Goal: Task Accomplishment & Management: Complete application form

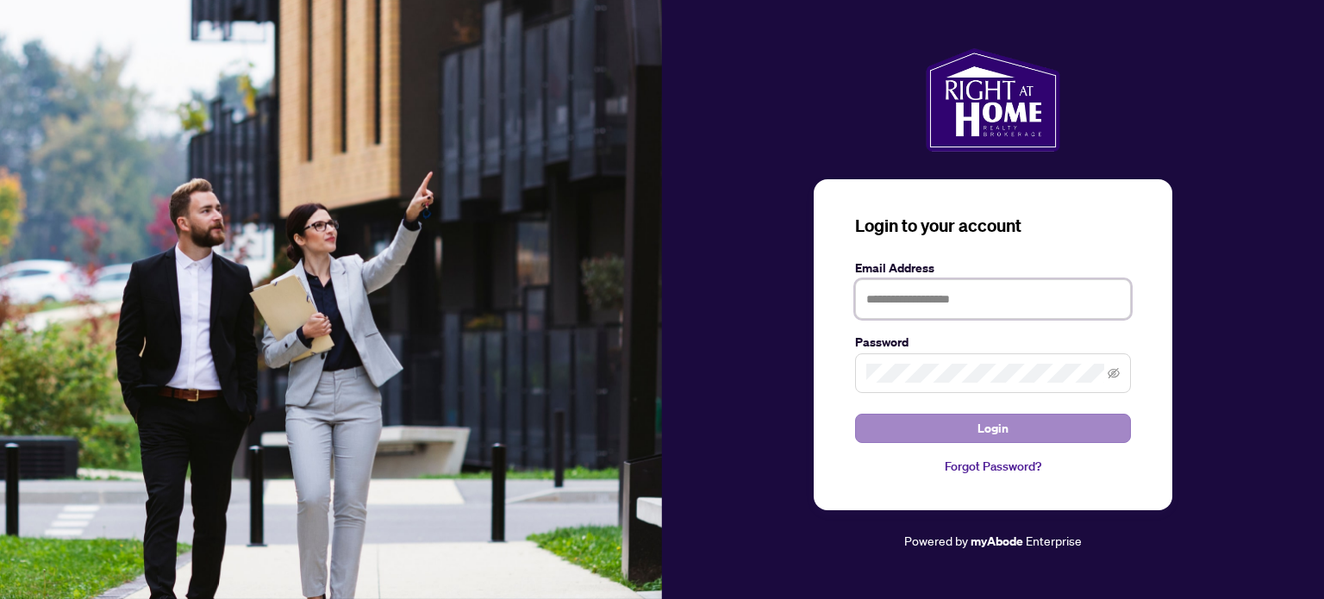
type input "**********"
click at [1020, 433] on button "Login" at bounding box center [993, 428] width 276 height 29
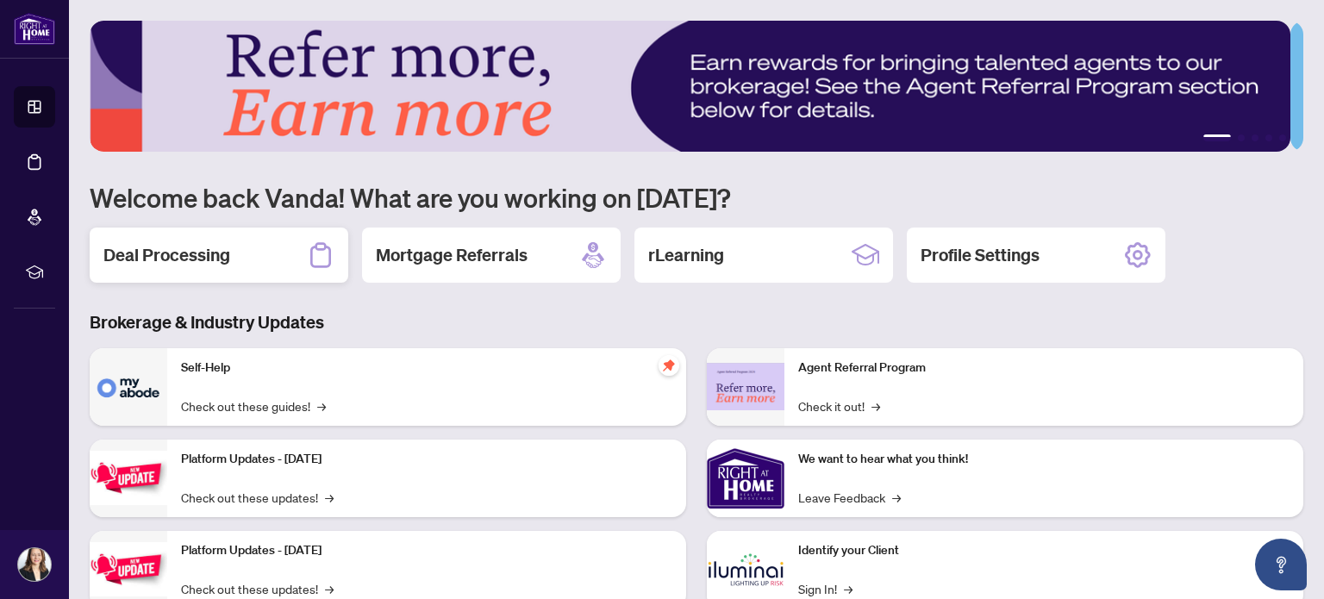
click at [265, 264] on div "Deal Processing" at bounding box center [219, 255] width 259 height 55
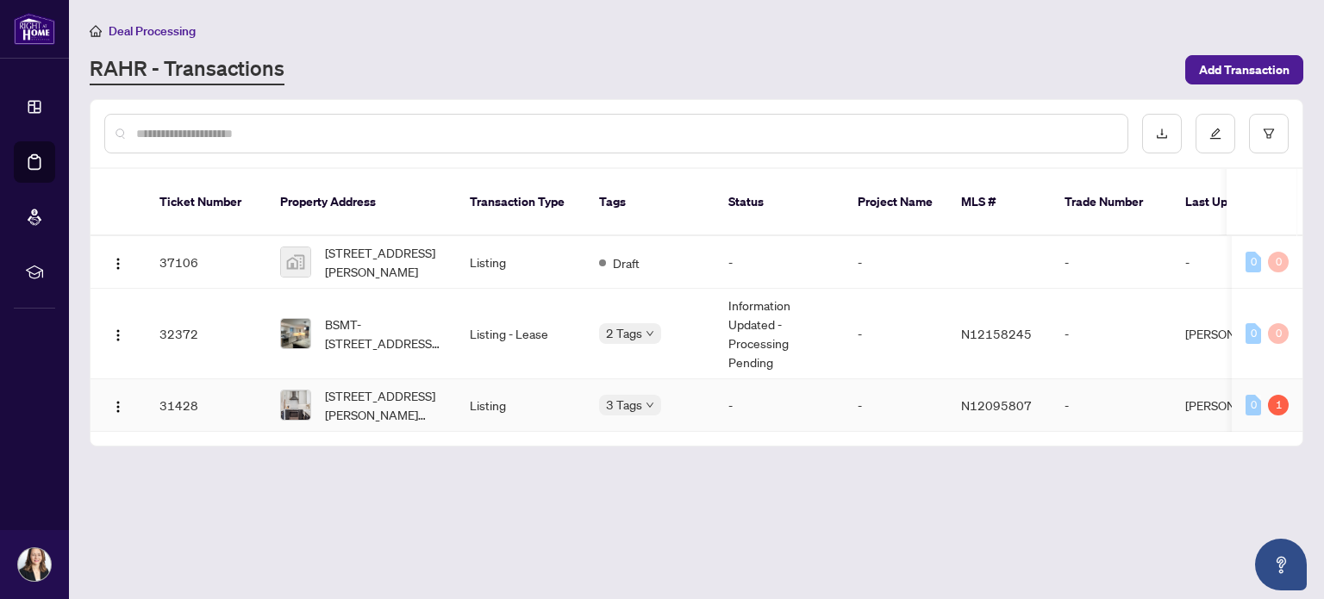
click at [195, 382] on td "31428" at bounding box center [206, 405] width 121 height 53
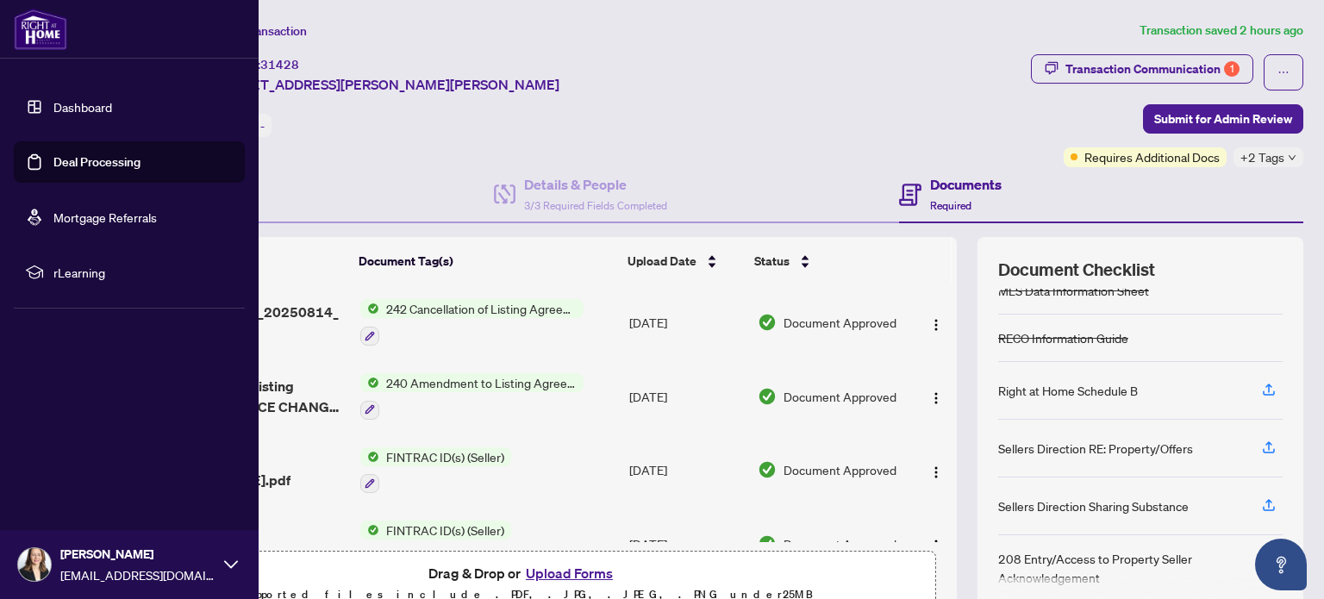
click at [76, 103] on link "Dashboard" at bounding box center [82, 107] width 59 height 16
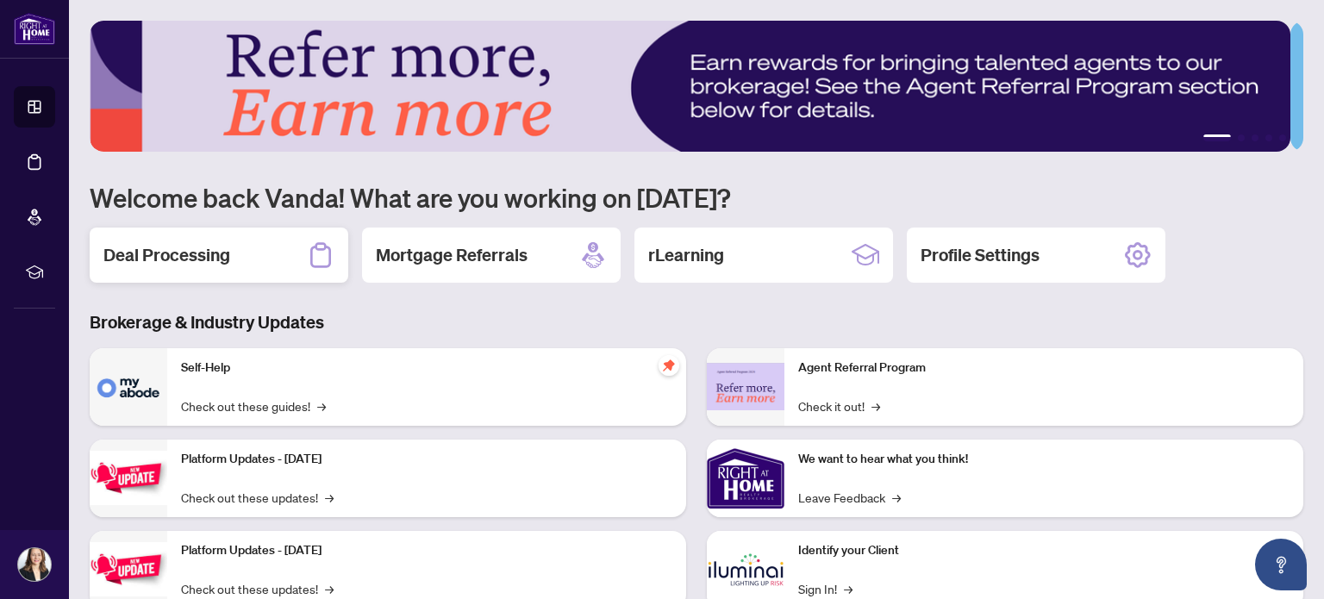
click at [203, 255] on h2 "Deal Processing" at bounding box center [166, 255] width 127 height 24
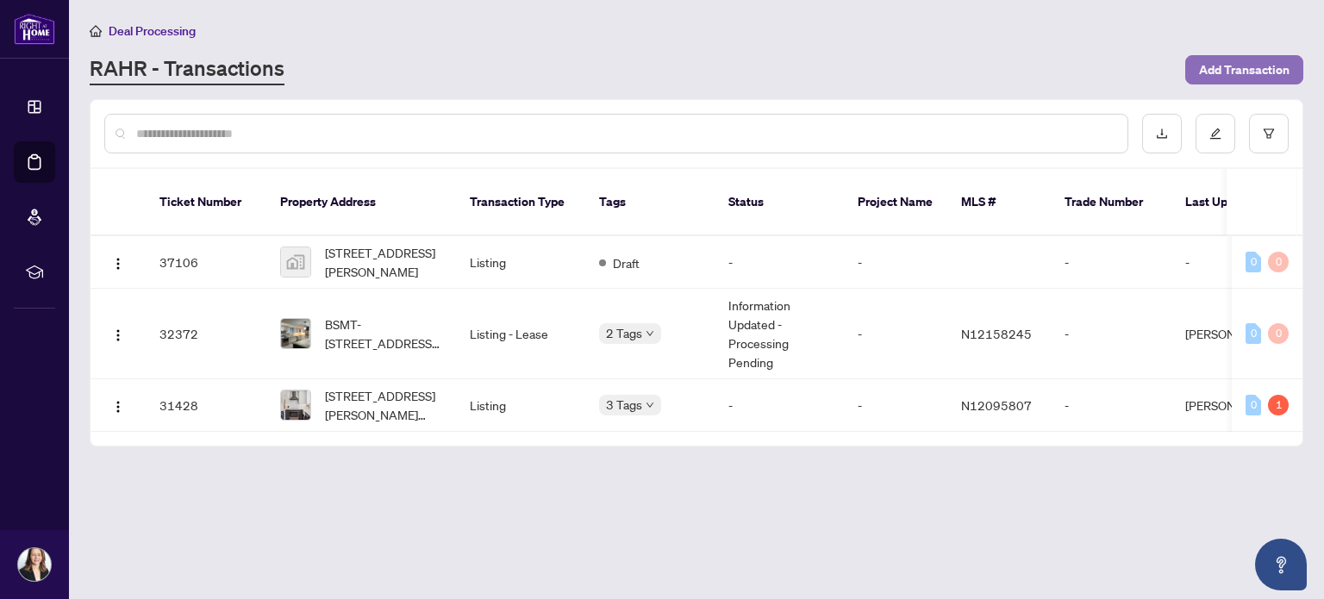
click at [1241, 71] on span "Add Transaction" at bounding box center [1244, 70] width 90 height 28
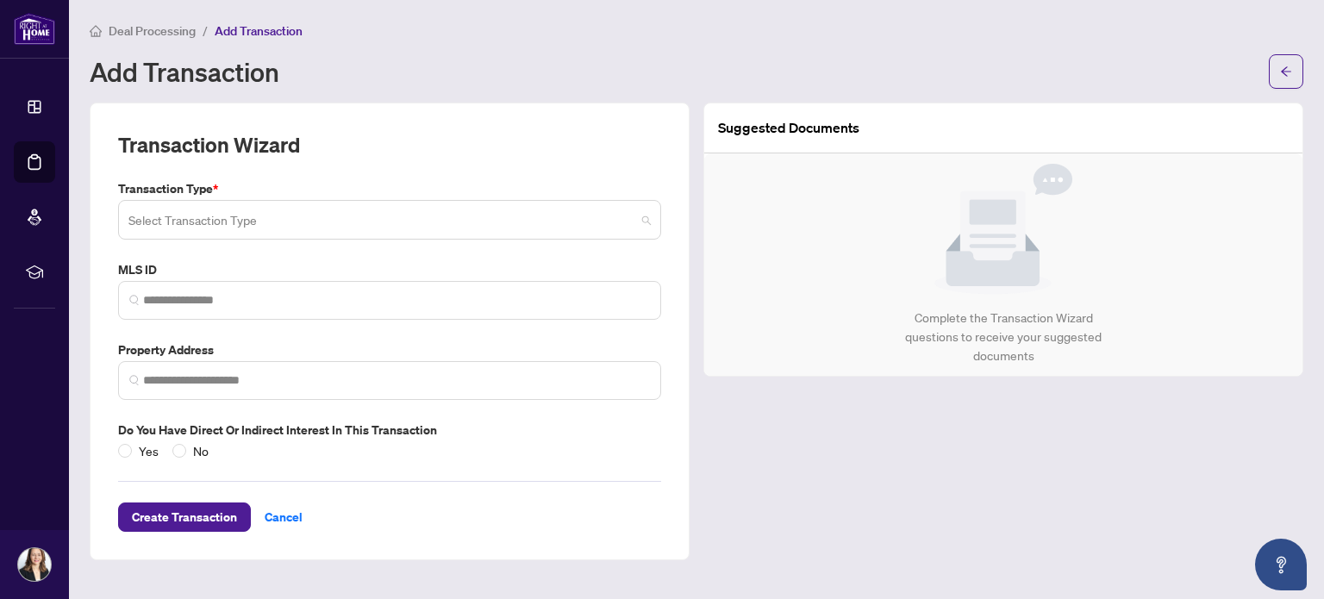
click at [340, 225] on input "search" at bounding box center [381, 222] width 507 height 38
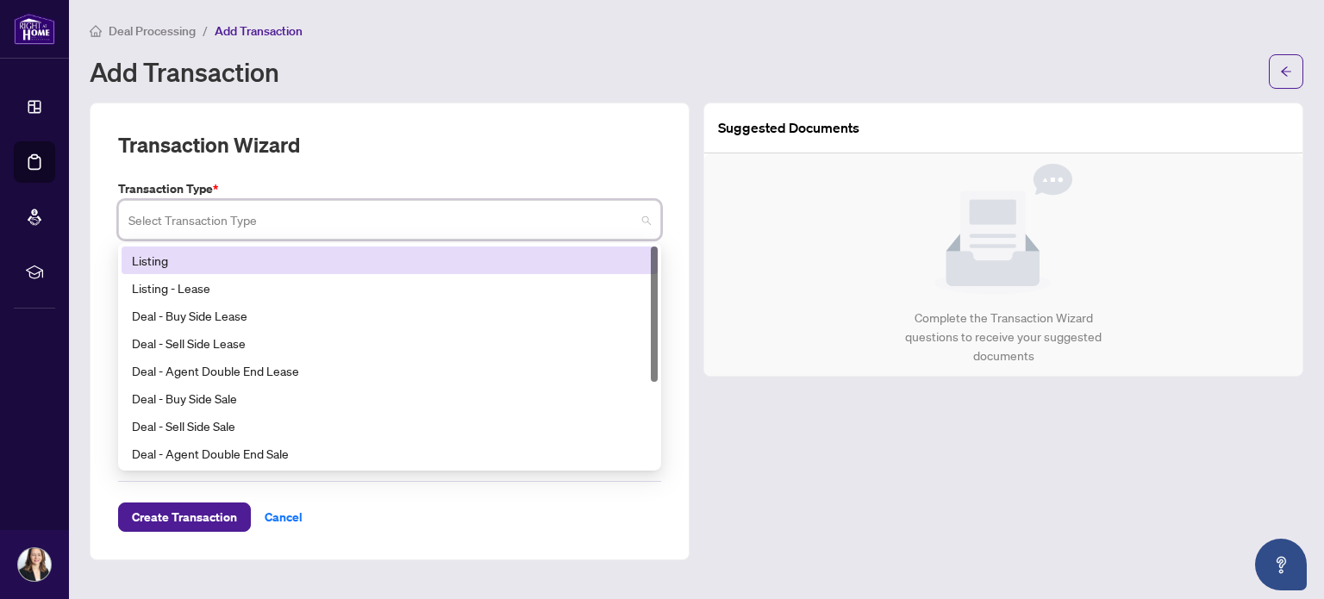
click at [319, 257] on div "Listing" at bounding box center [389, 260] width 515 height 19
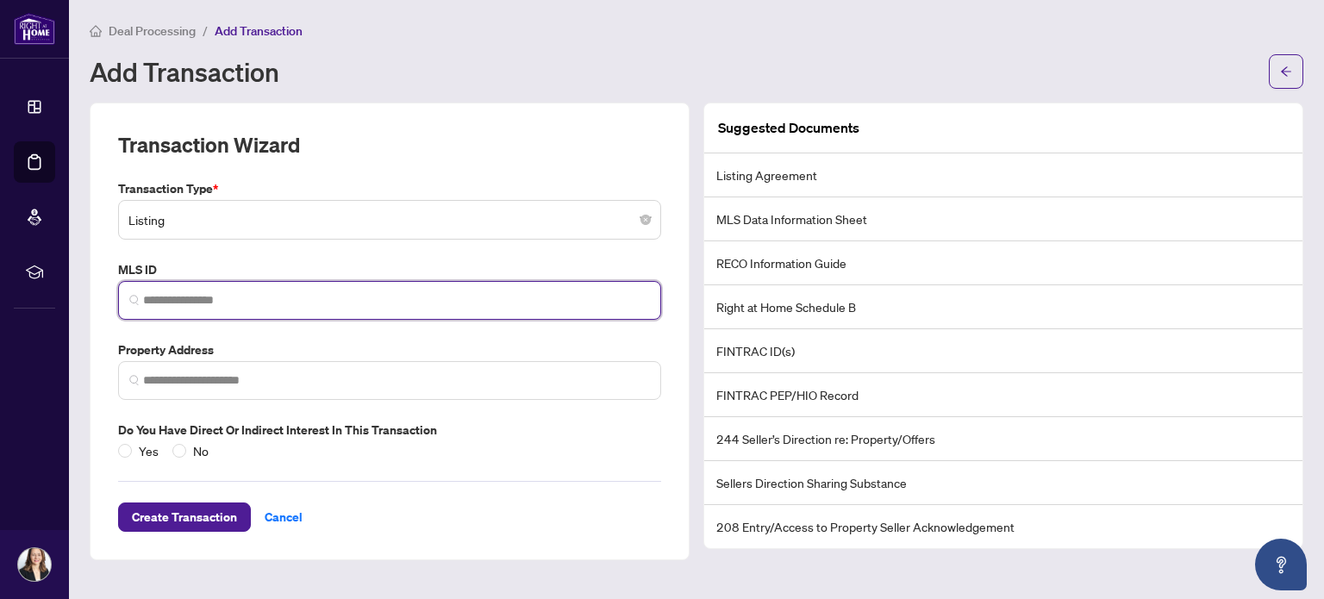
click at [254, 300] on input "search" at bounding box center [396, 300] width 507 height 18
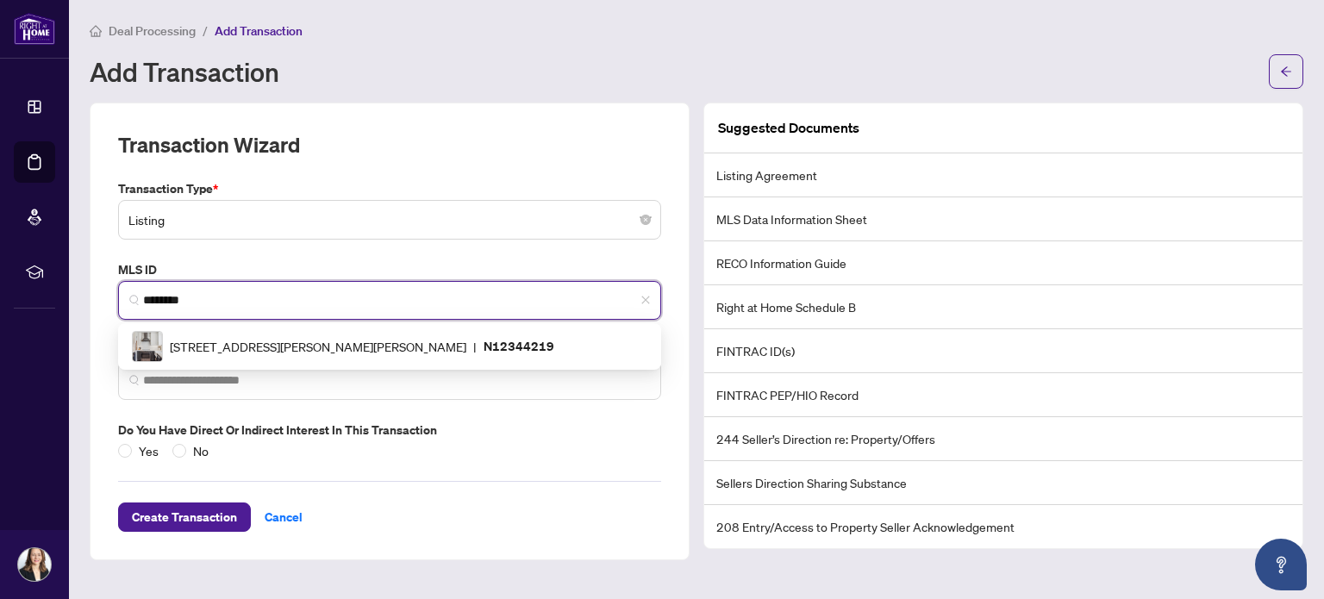
type input "*********"
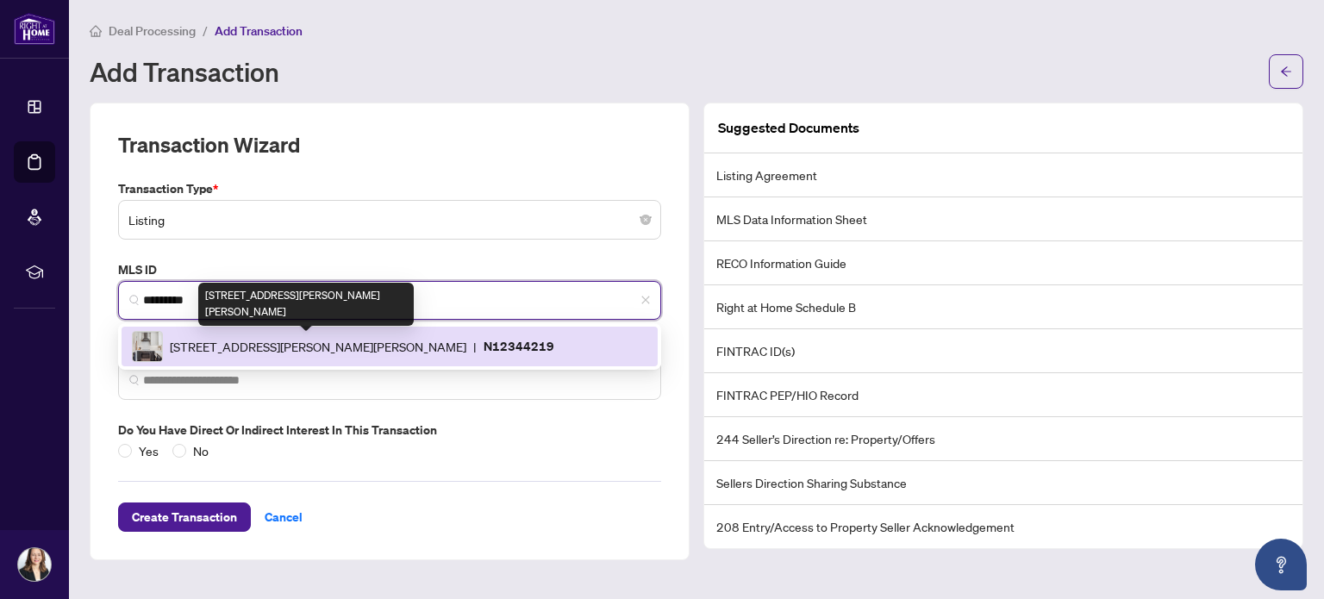
click at [259, 341] on span "[STREET_ADDRESS][PERSON_NAME][PERSON_NAME]" at bounding box center [318, 346] width 296 height 19
type input "**********"
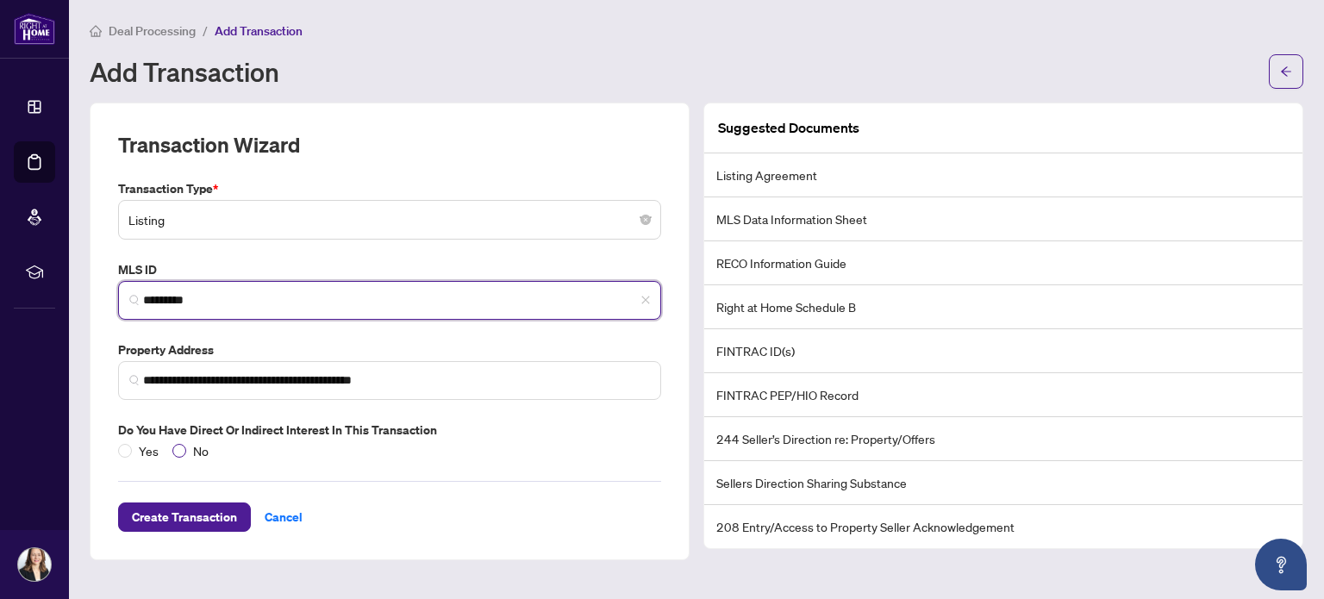
type input "*********"
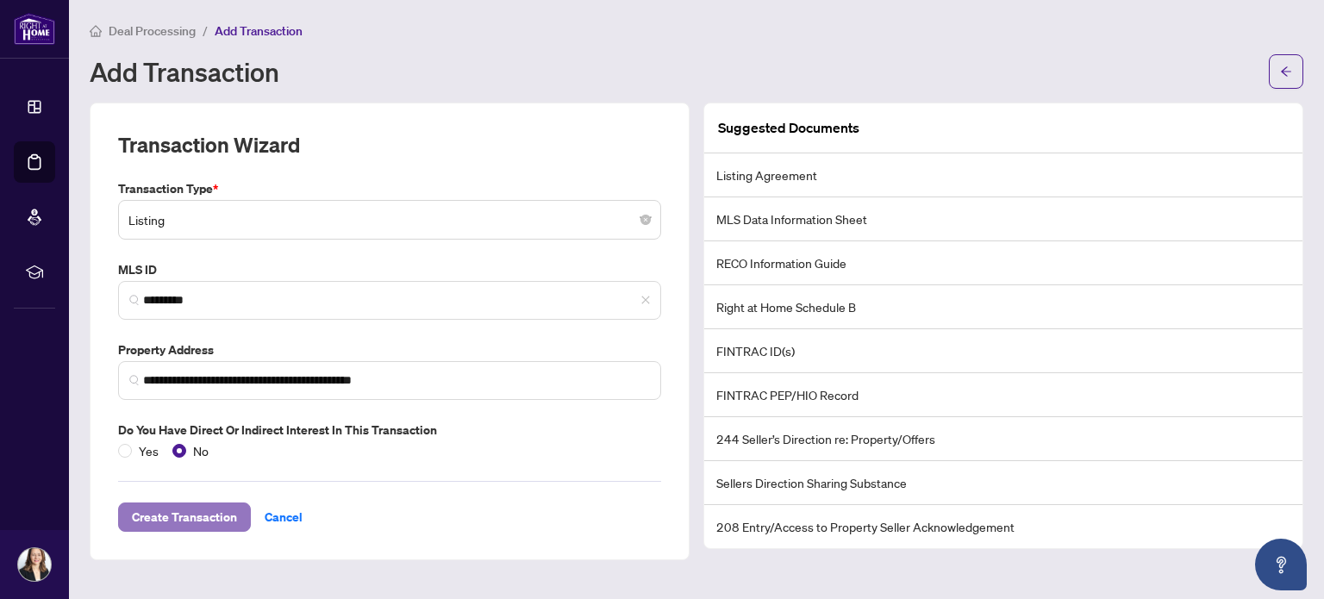
click at [201, 515] on span "Create Transaction" at bounding box center [184, 517] width 105 height 28
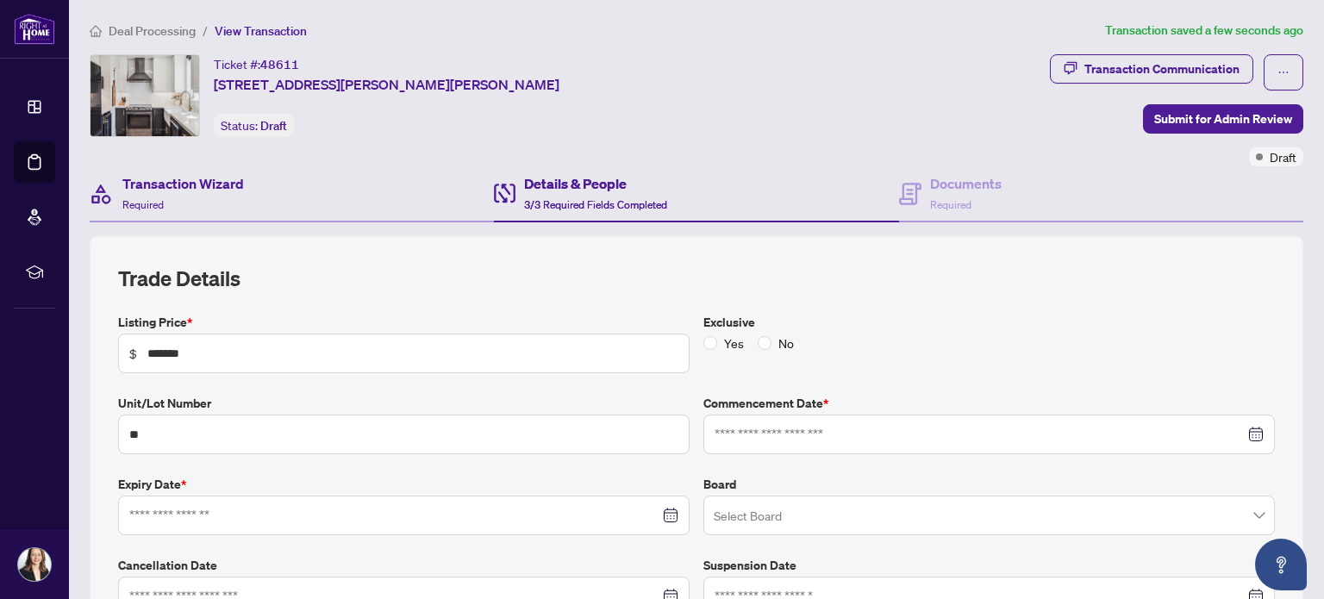
type input "**********"
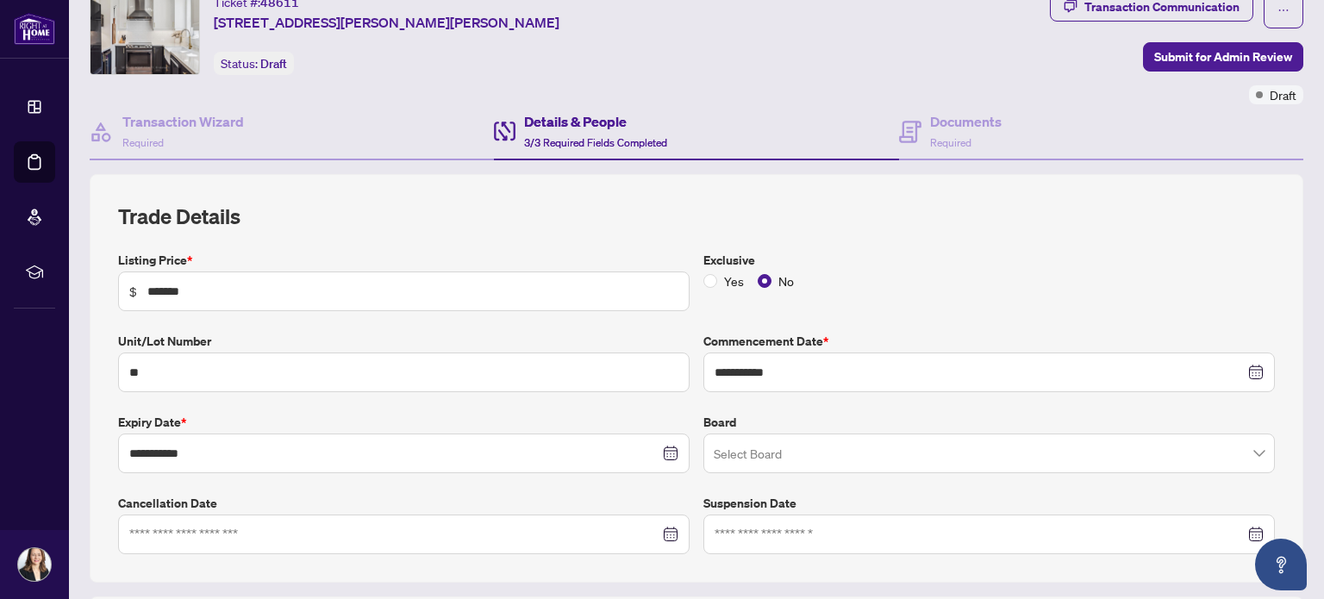
scroll to position [86, 0]
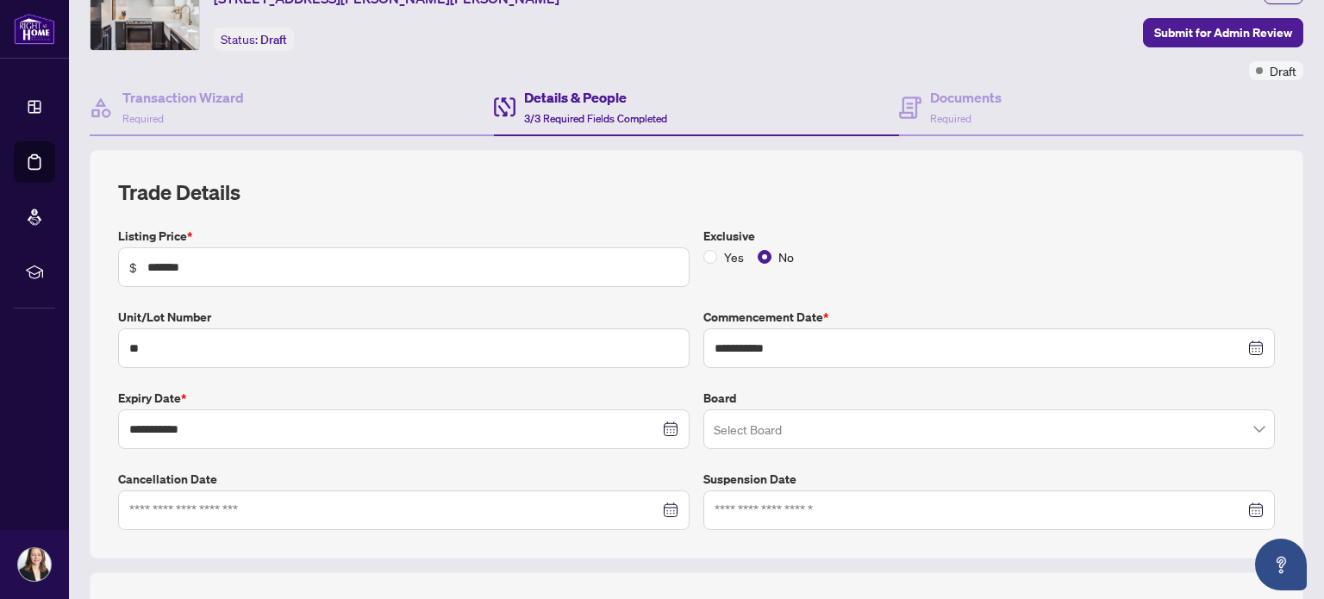
click at [817, 419] on input "search" at bounding box center [981, 432] width 535 height 38
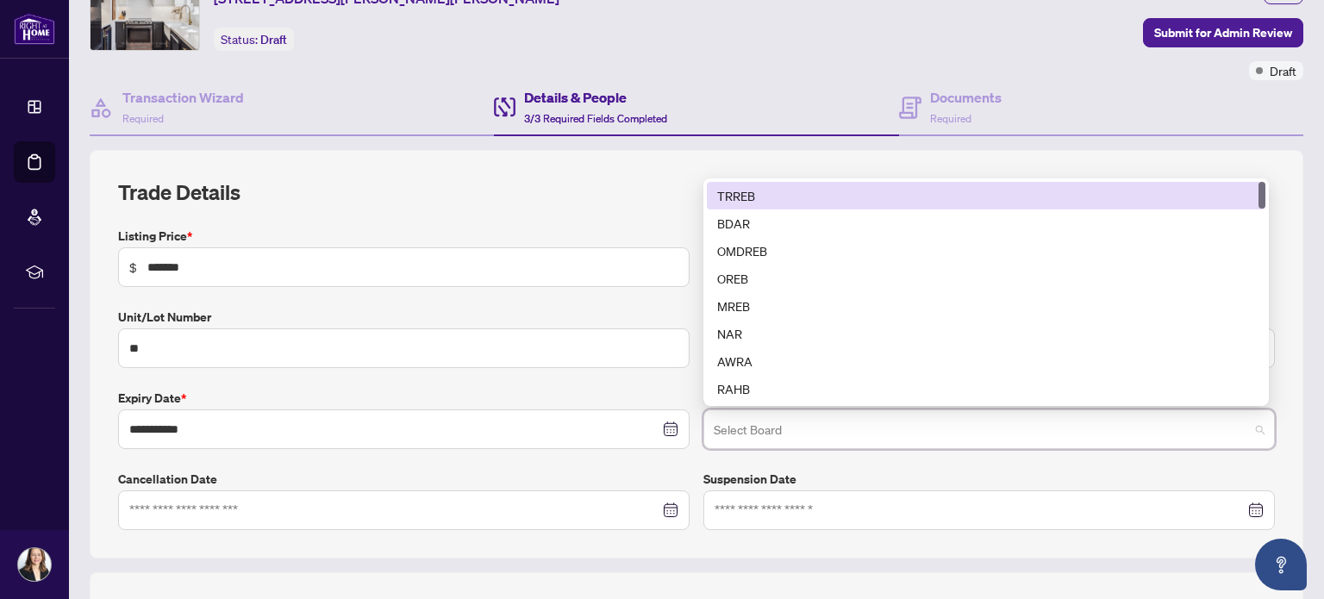
click at [827, 195] on div "TRREB" at bounding box center [986, 195] width 538 height 19
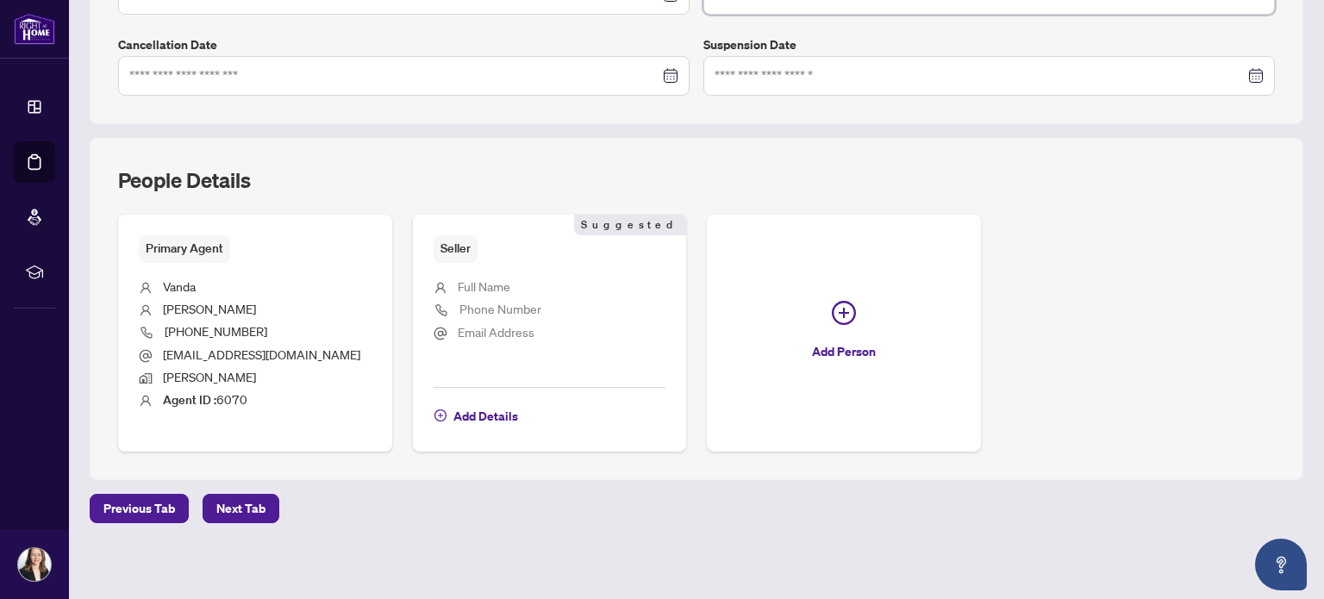
scroll to position [521, 0]
click at [245, 515] on span "Next Tab" at bounding box center [240, 508] width 49 height 28
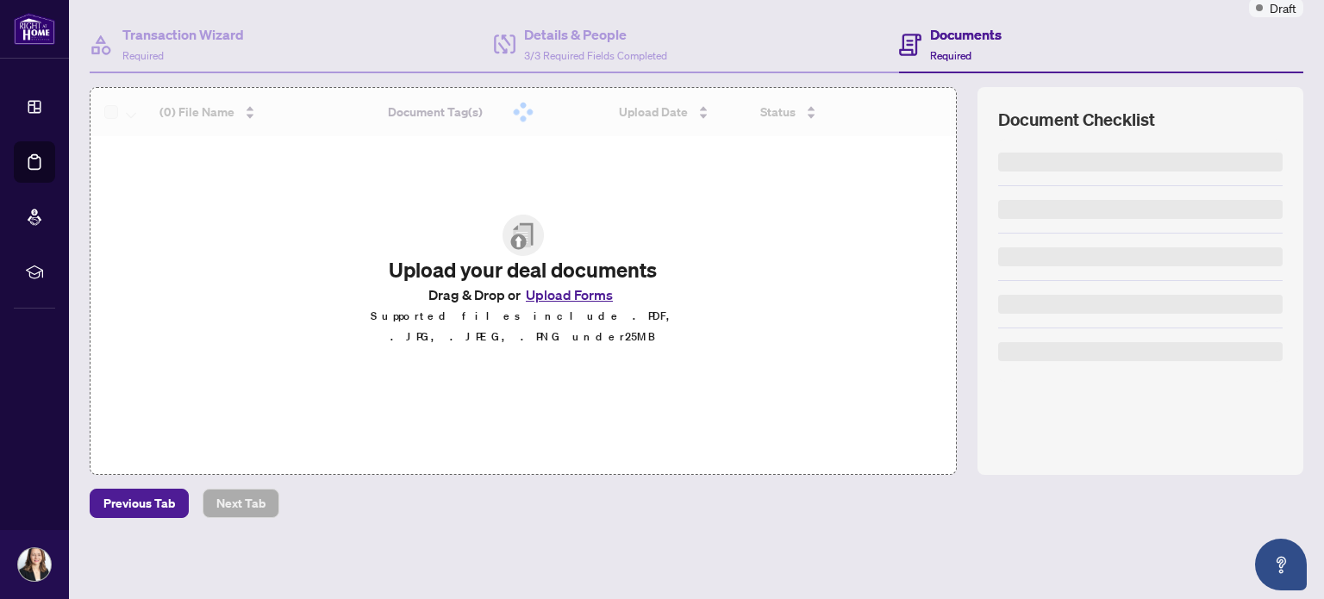
scroll to position [147, 0]
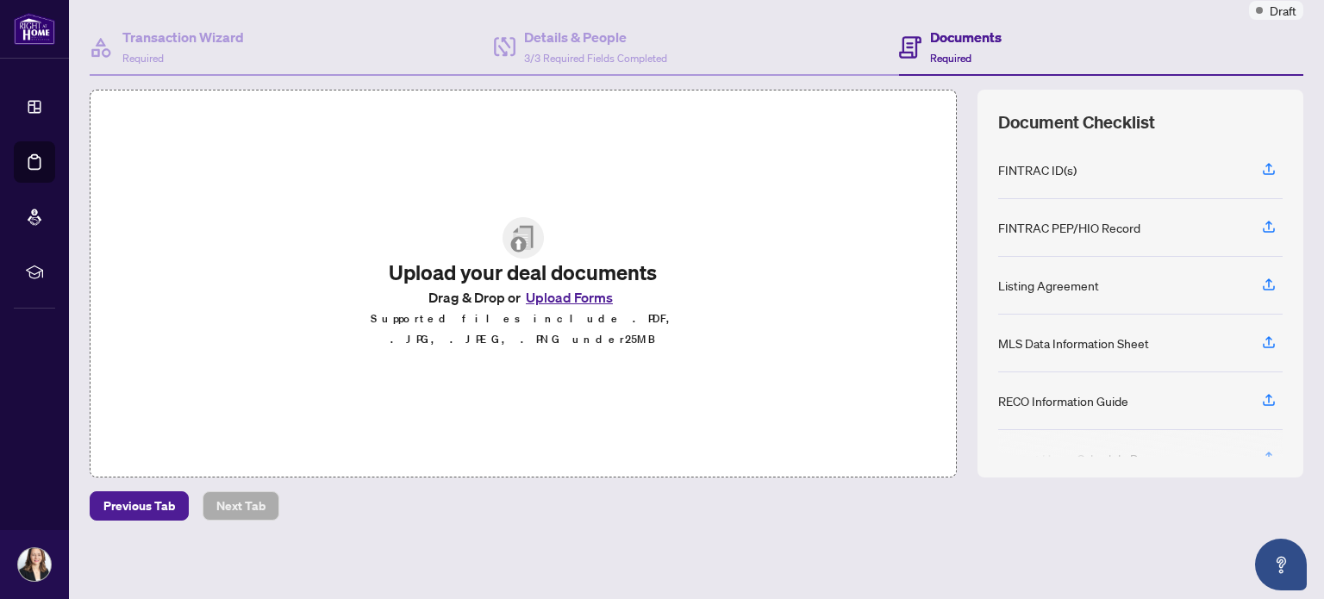
click at [568, 307] on button "Upload Forms" at bounding box center [569, 297] width 97 height 22
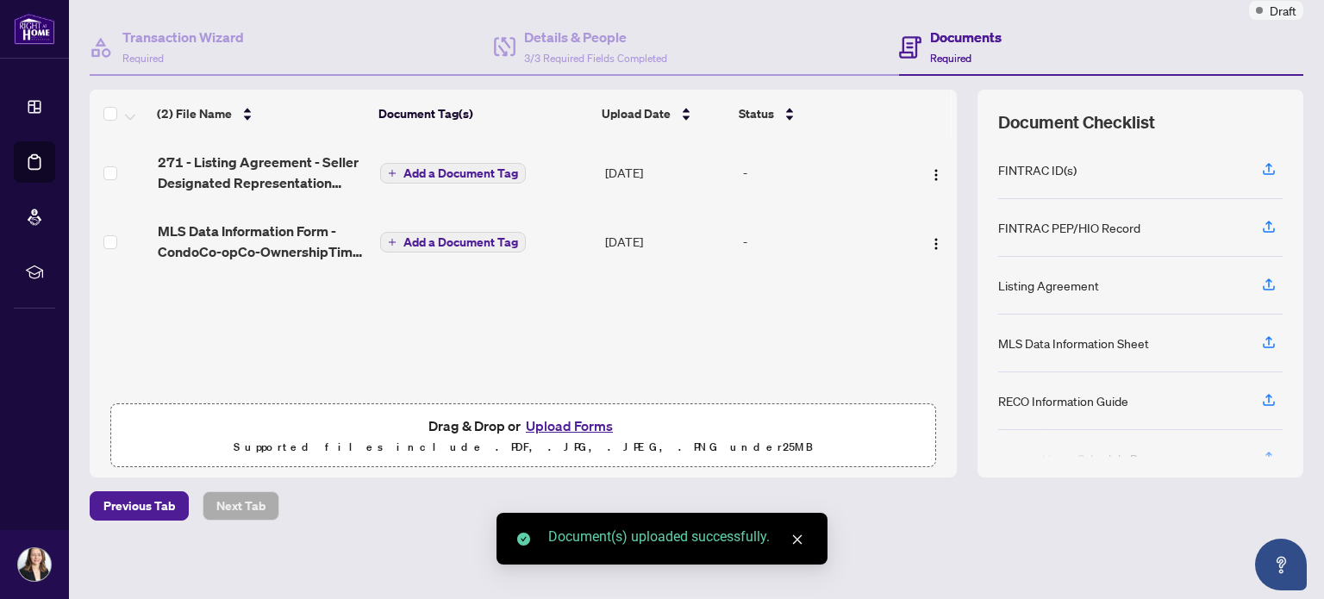
click at [438, 167] on span "Add a Document Tag" at bounding box center [460, 173] width 115 height 12
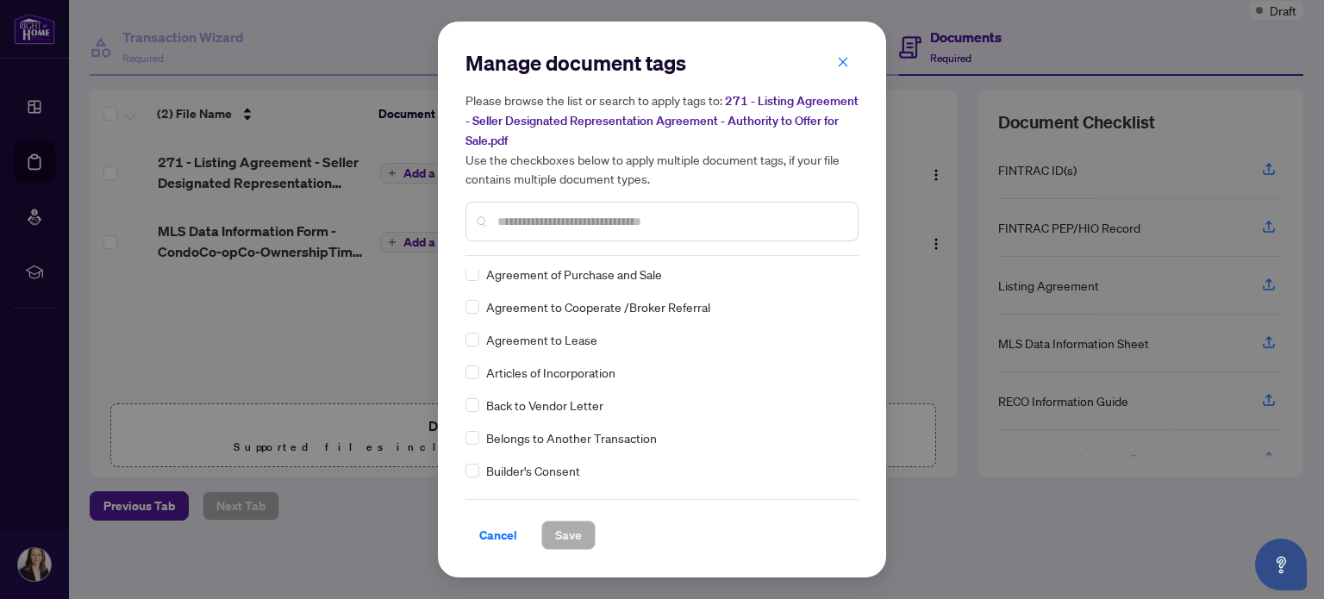
scroll to position [603, 0]
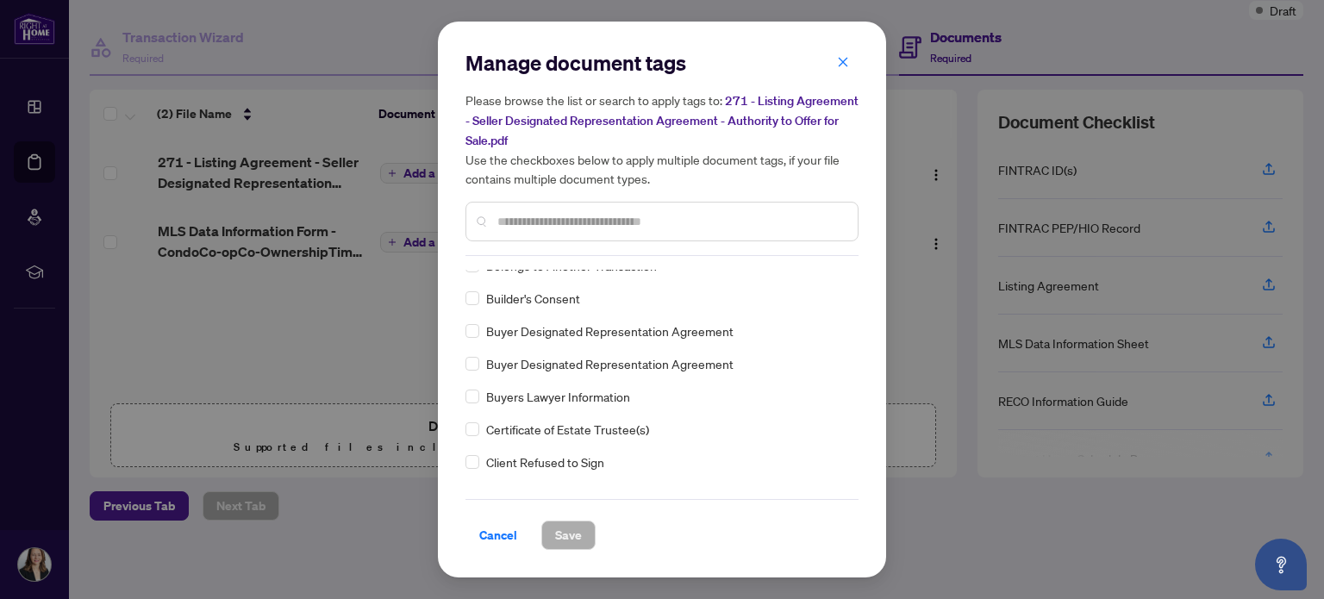
click at [613, 223] on input "text" at bounding box center [670, 221] width 346 height 19
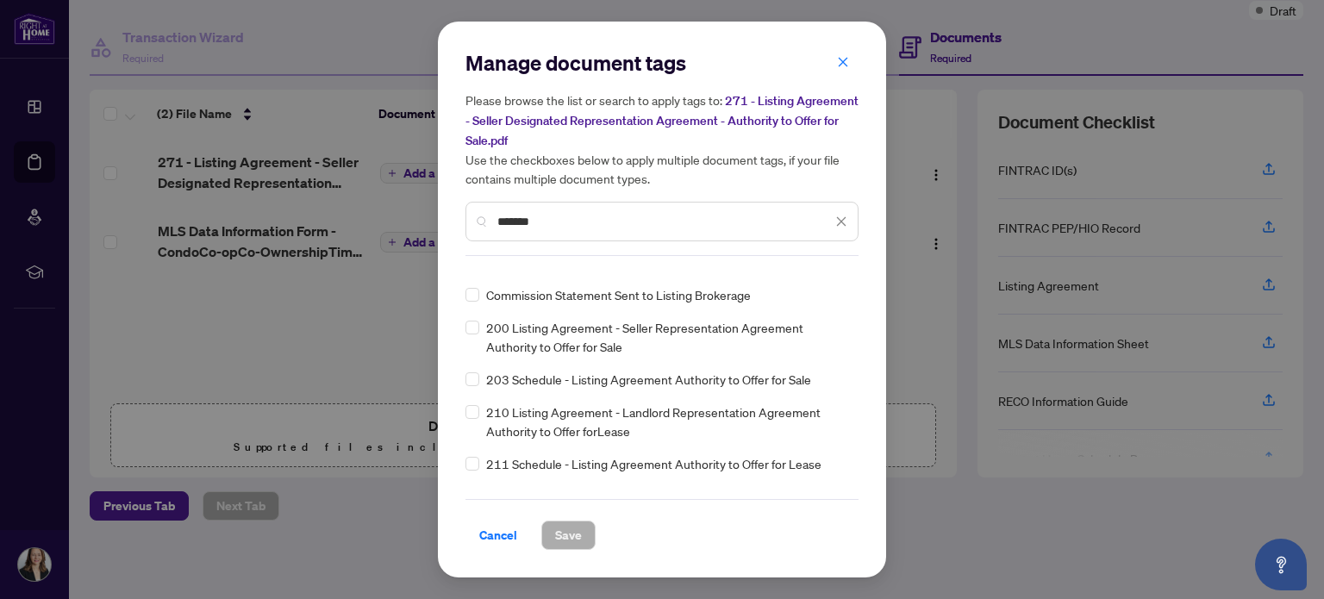
scroll to position [0, 0]
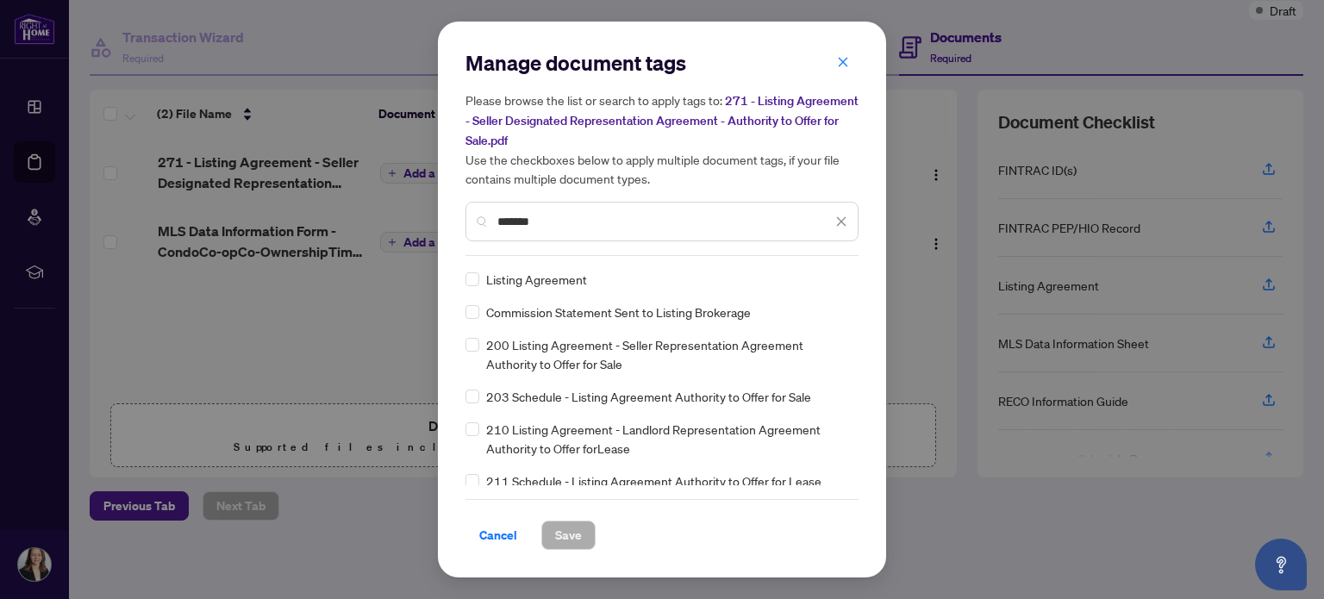
drag, startPoint x: 573, startPoint y: 220, endPoint x: 460, endPoint y: 222, distance: 112.9
click at [460, 221] on div "Manage document tags Please browse the list or search to apply tags to: 271 - L…" at bounding box center [662, 300] width 448 height 556
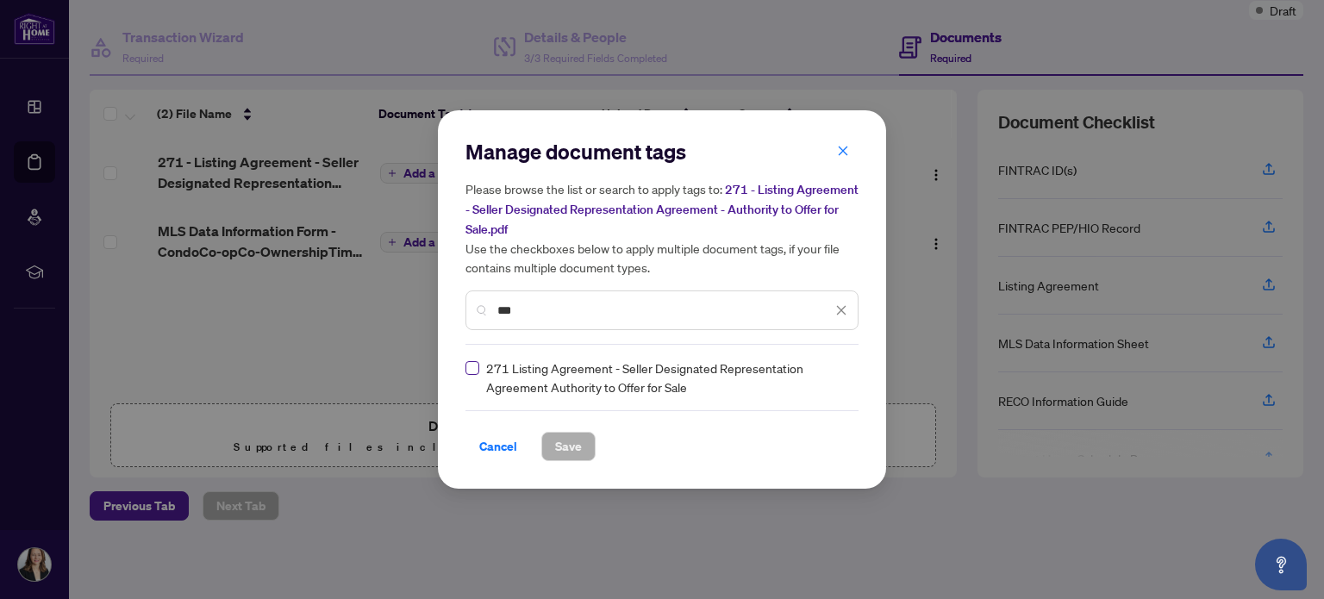
type input "***"
click at [567, 444] on span "Save" at bounding box center [568, 447] width 27 height 28
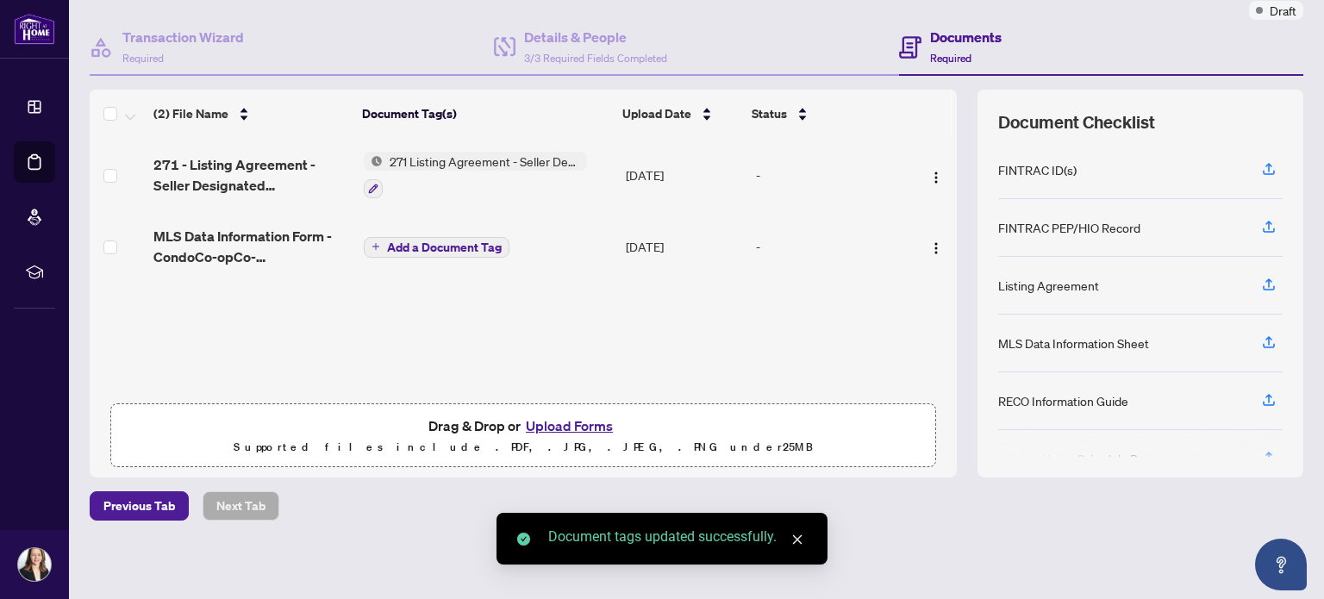
click at [465, 241] on span "Add a Document Tag" at bounding box center [444, 247] width 115 height 12
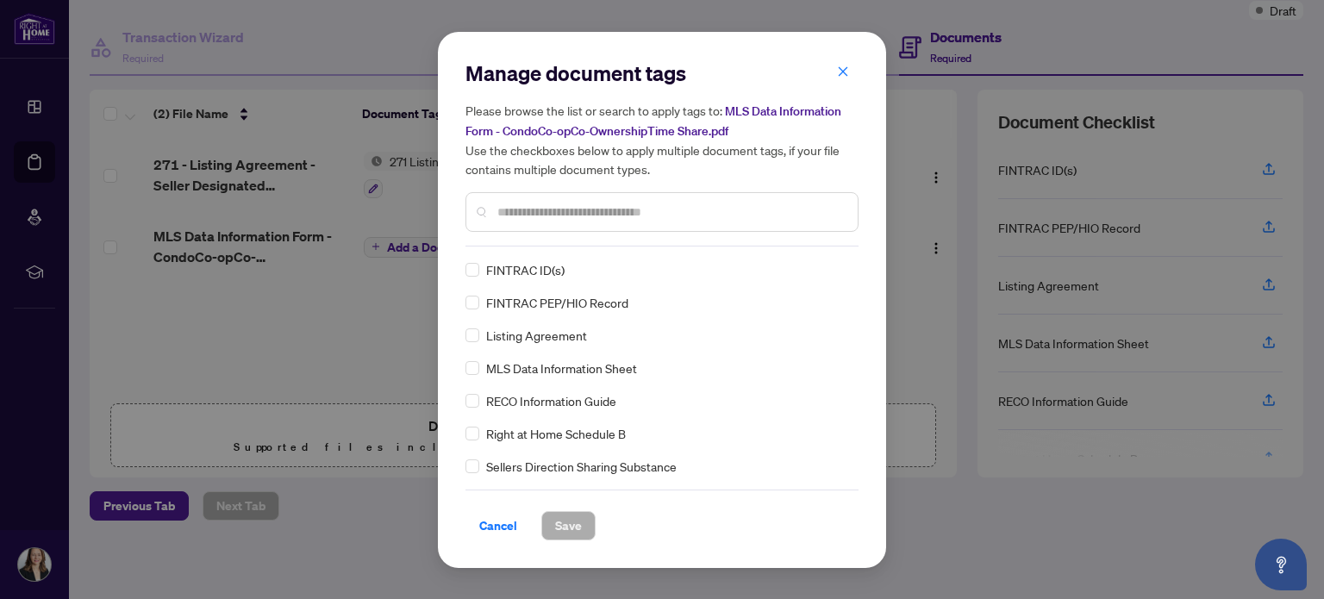
click at [561, 215] on input "text" at bounding box center [670, 212] width 346 height 19
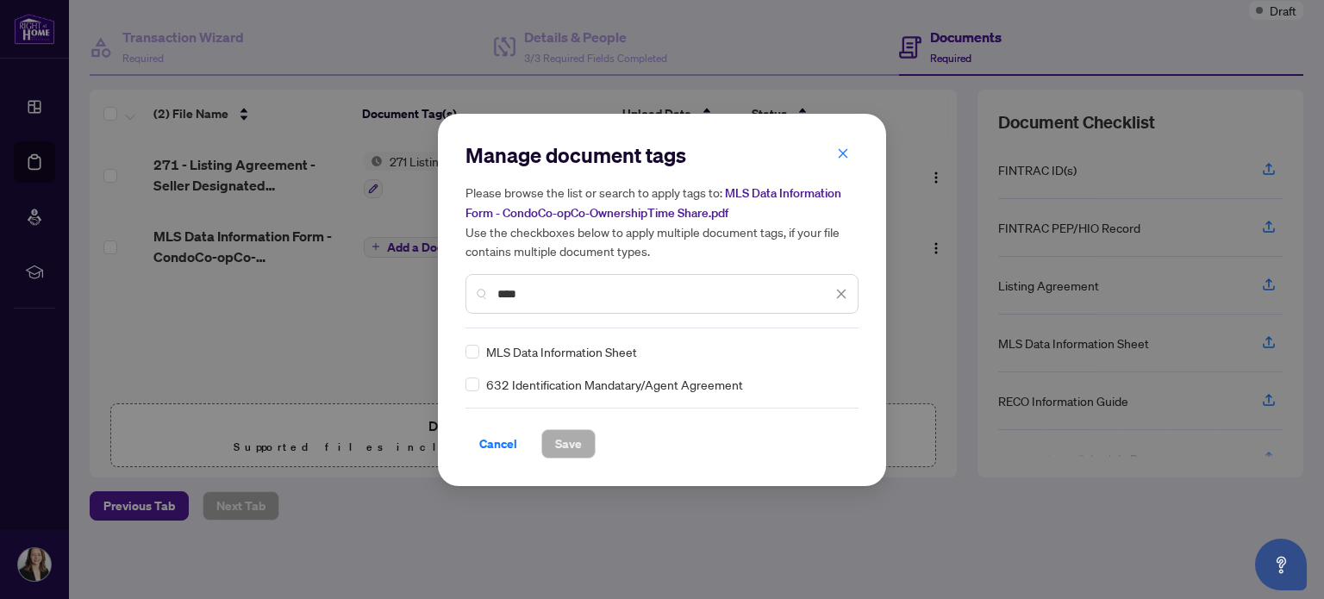
type input "****"
click at [560, 443] on span "Save" at bounding box center [568, 444] width 27 height 28
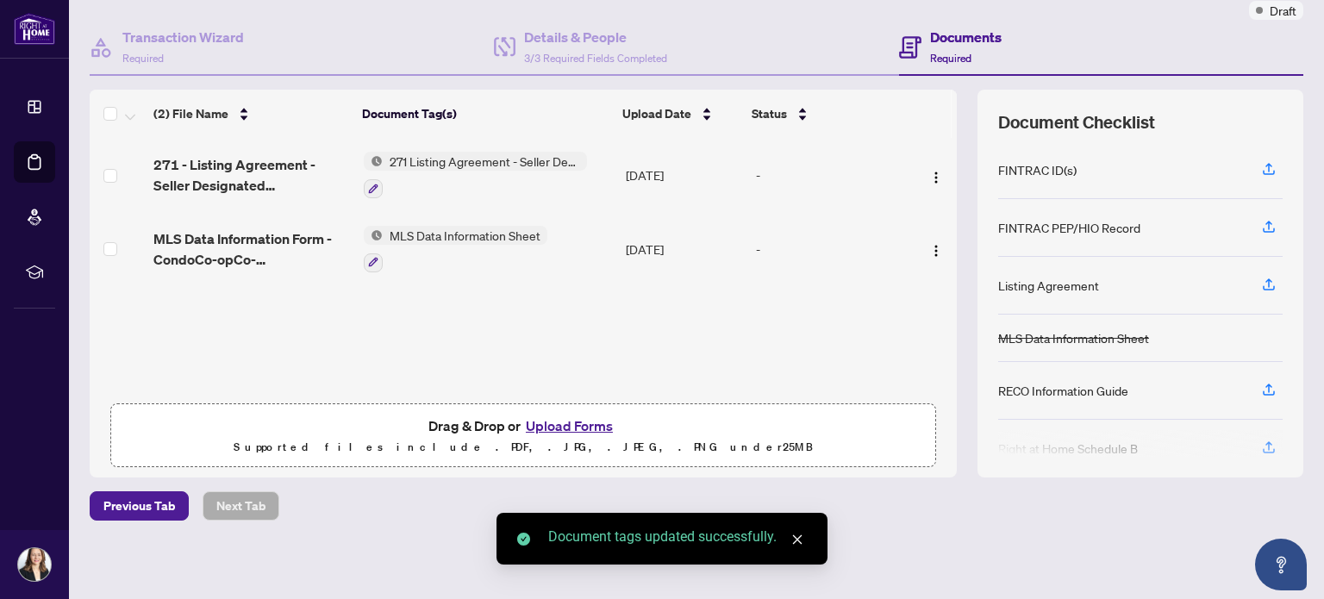
click at [571, 427] on button "Upload Forms" at bounding box center [569, 426] width 97 height 22
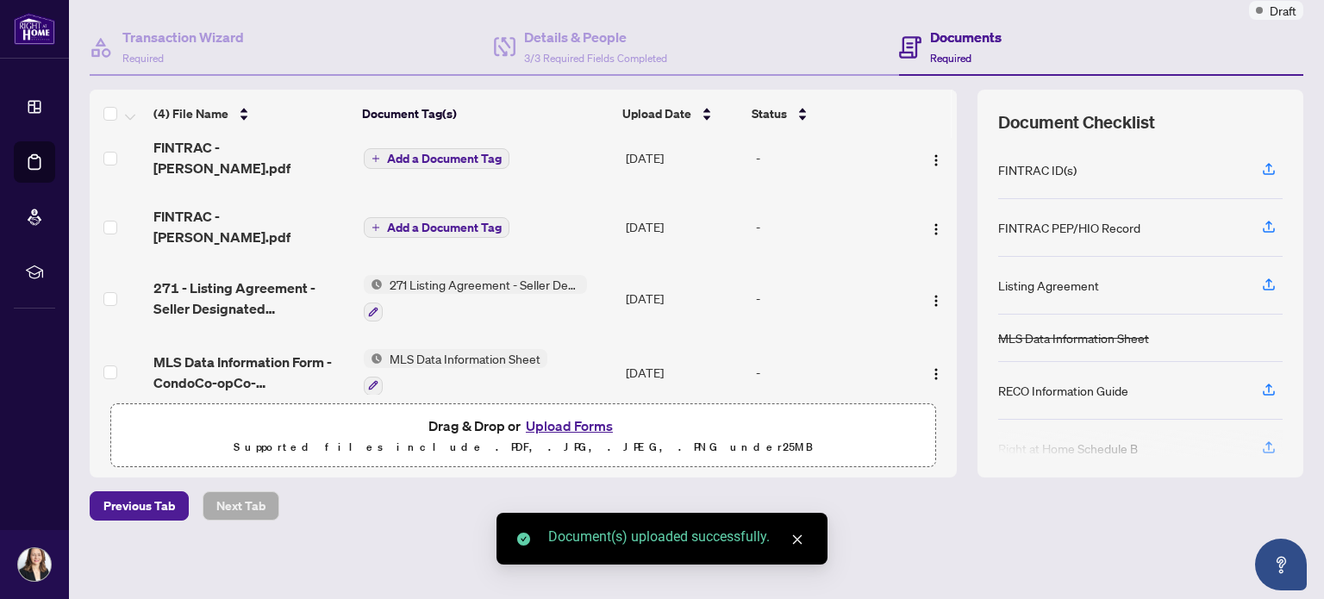
scroll to position [19, 0]
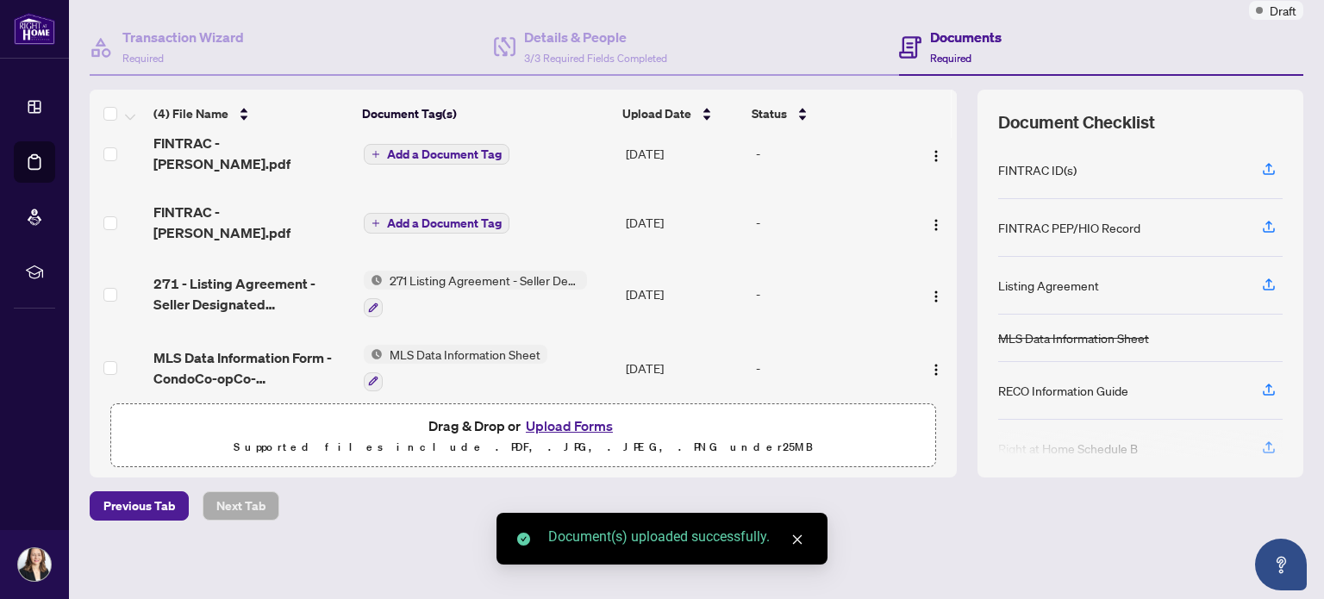
click at [441, 153] on span "Add a Document Tag" at bounding box center [444, 154] width 115 height 12
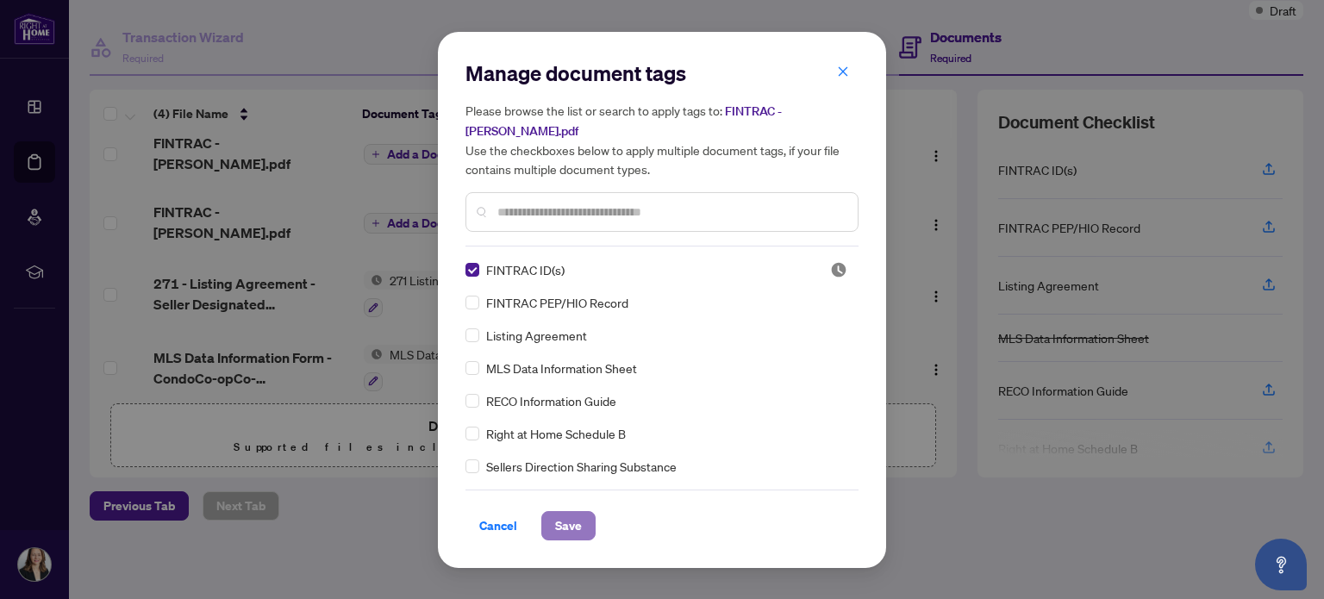
click at [567, 527] on span "Save" at bounding box center [568, 526] width 27 height 28
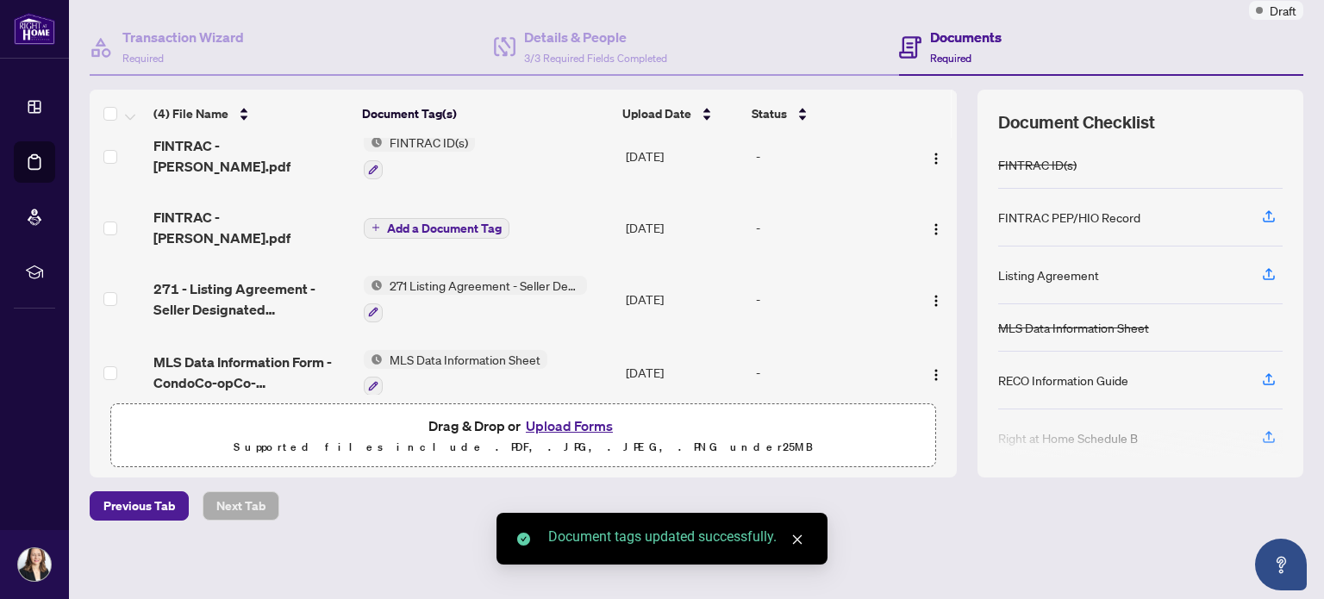
click at [441, 222] on span "Add a Document Tag" at bounding box center [444, 228] width 115 height 12
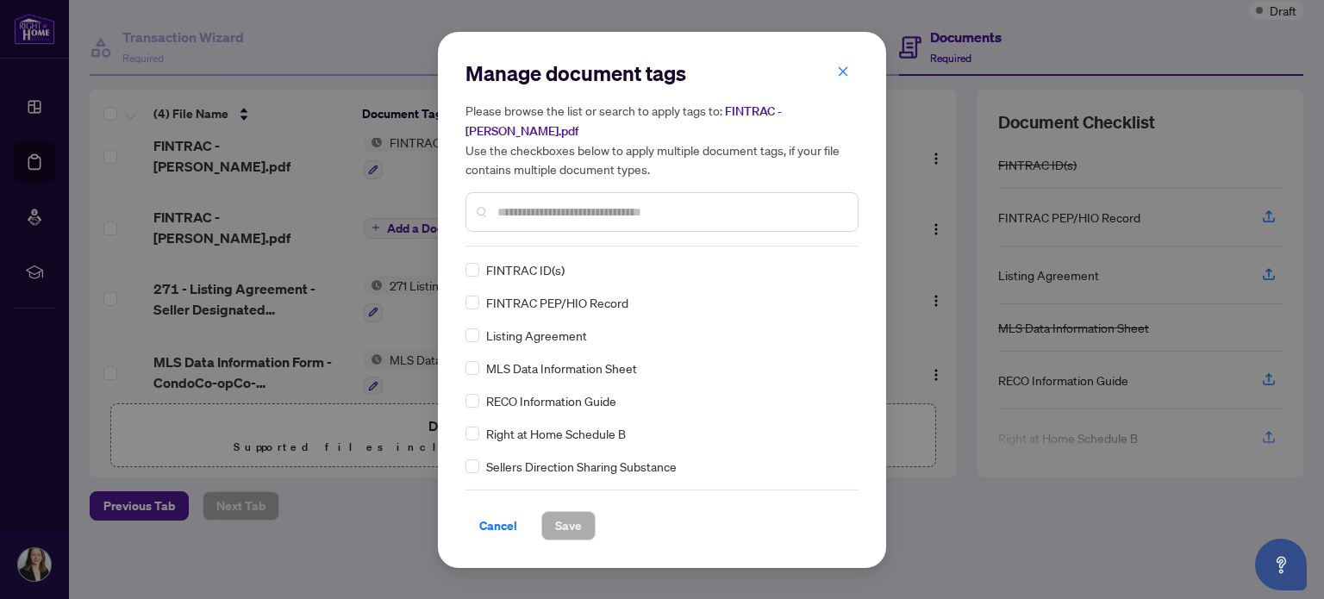
click at [504, 269] on span "FINTRAC ID(s)" at bounding box center [525, 269] width 78 height 19
click at [465, 270] on div "Manage document tags Please browse the list or search to apply tags to: FINTRAC…" at bounding box center [662, 300] width 448 height 536
click at [567, 521] on span "Save" at bounding box center [568, 526] width 27 height 28
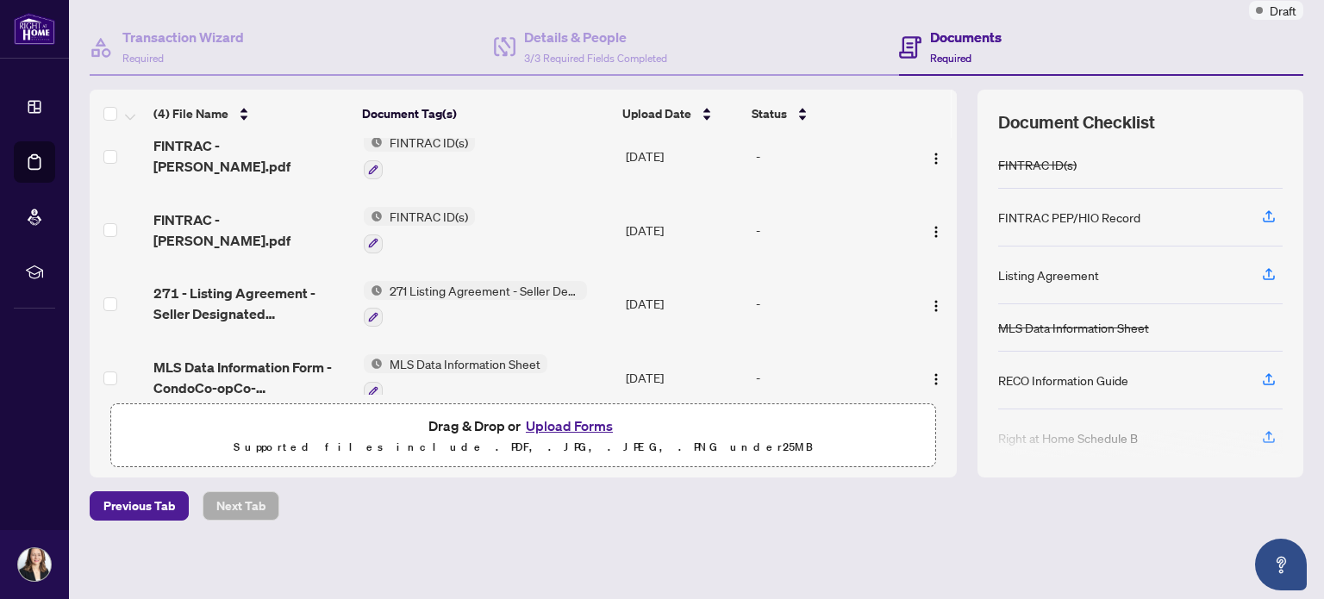
click at [565, 422] on button "Upload Forms" at bounding box center [569, 426] width 97 height 22
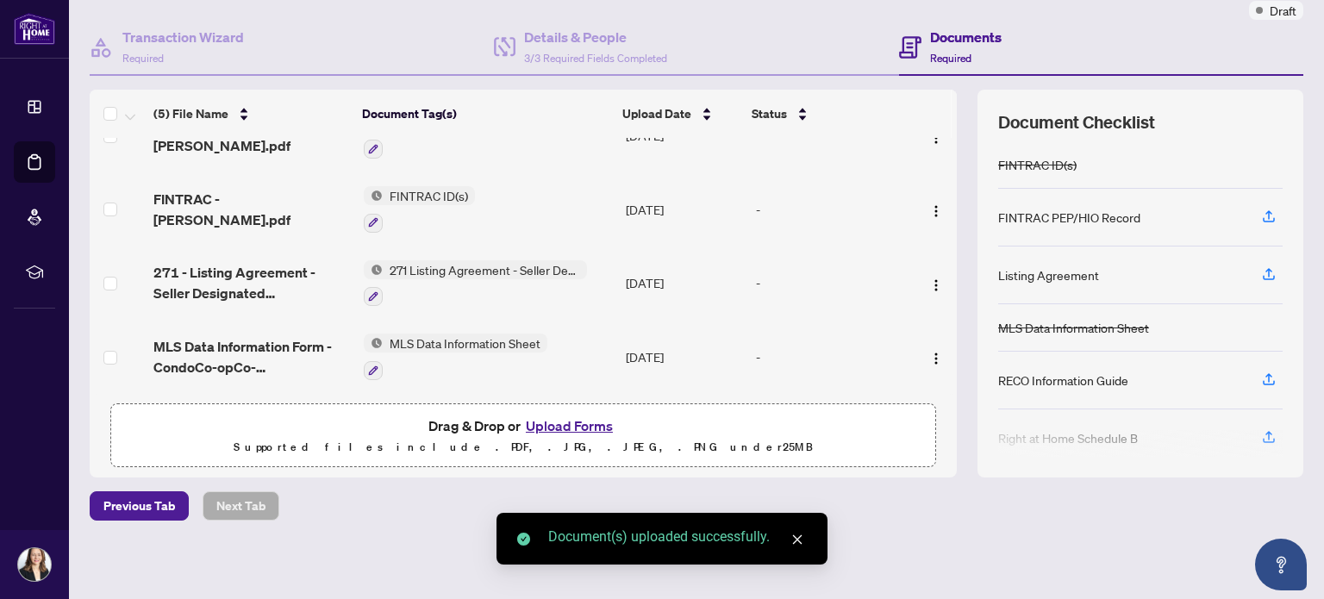
scroll to position [0, 0]
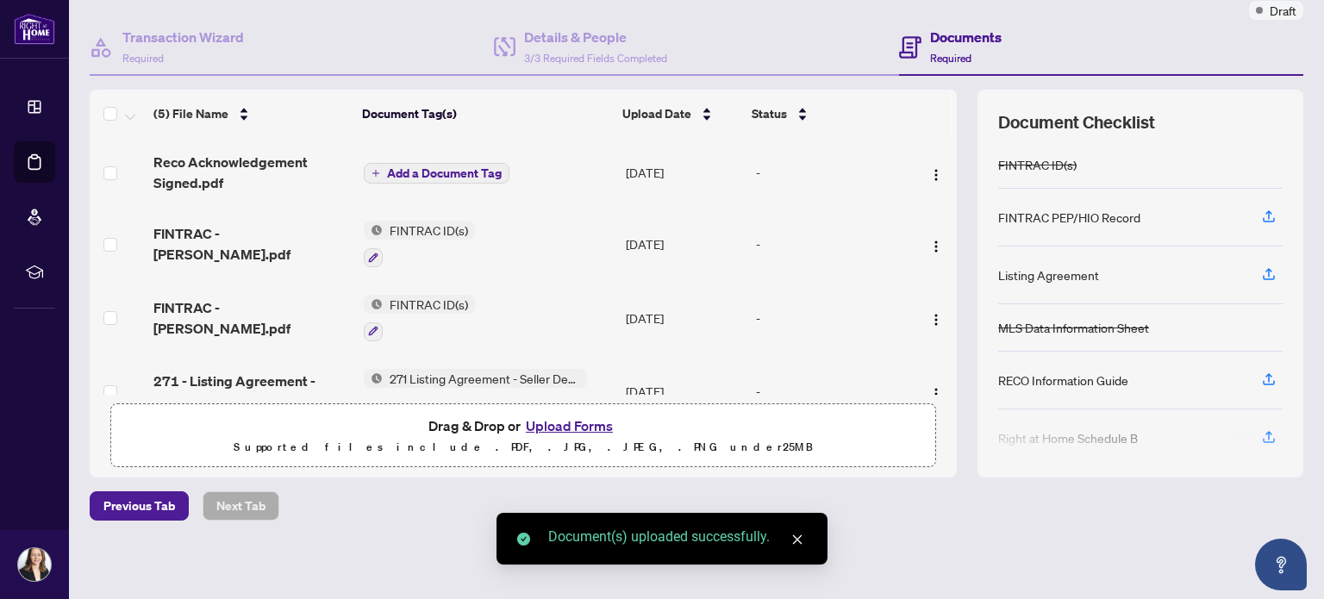
click at [453, 167] on span "Add a Document Tag" at bounding box center [444, 173] width 115 height 12
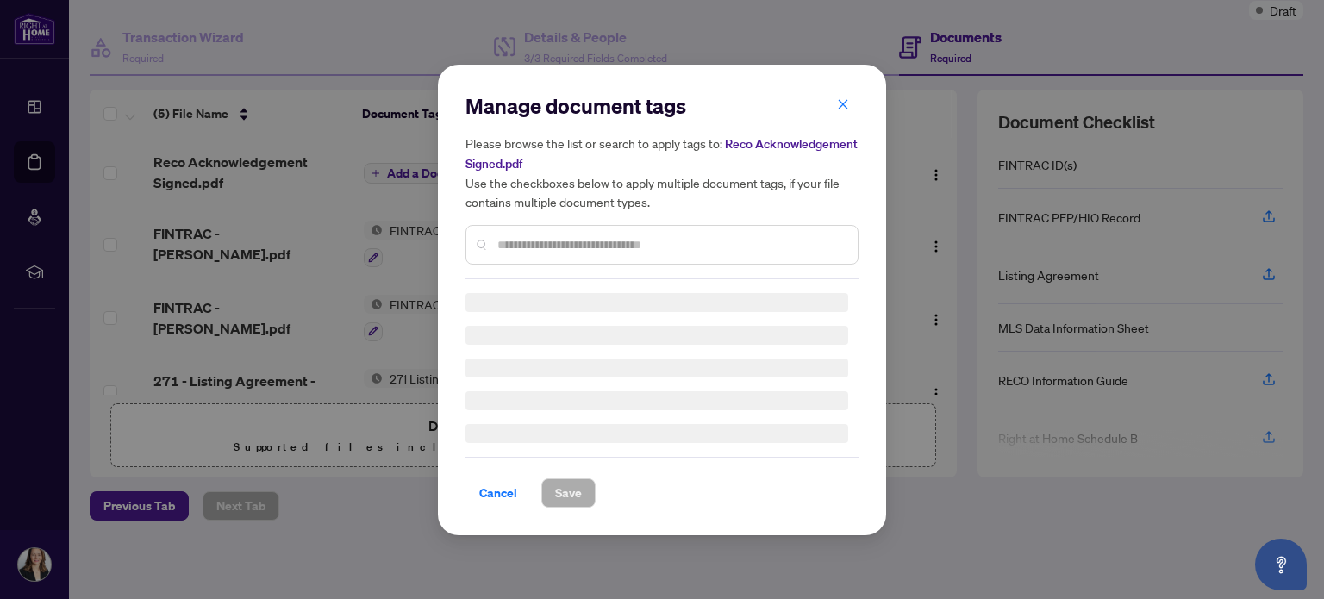
click at [517, 243] on input "text" at bounding box center [670, 244] width 346 height 19
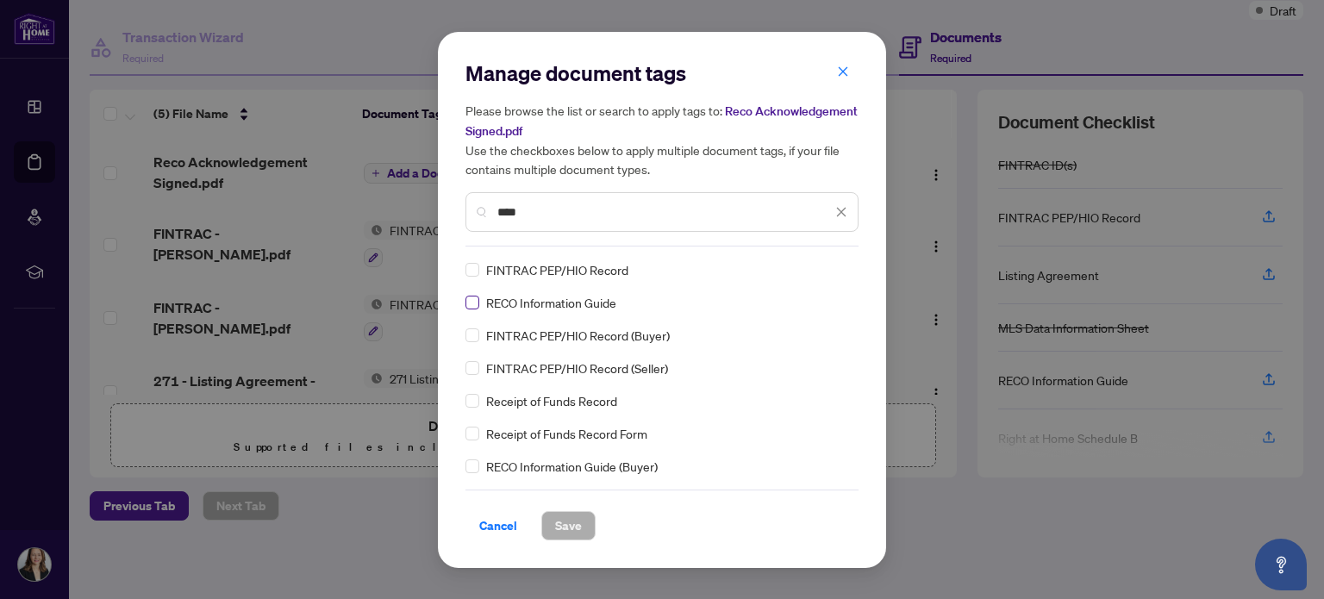
type input "****"
click at [569, 524] on span "Save" at bounding box center [568, 526] width 27 height 28
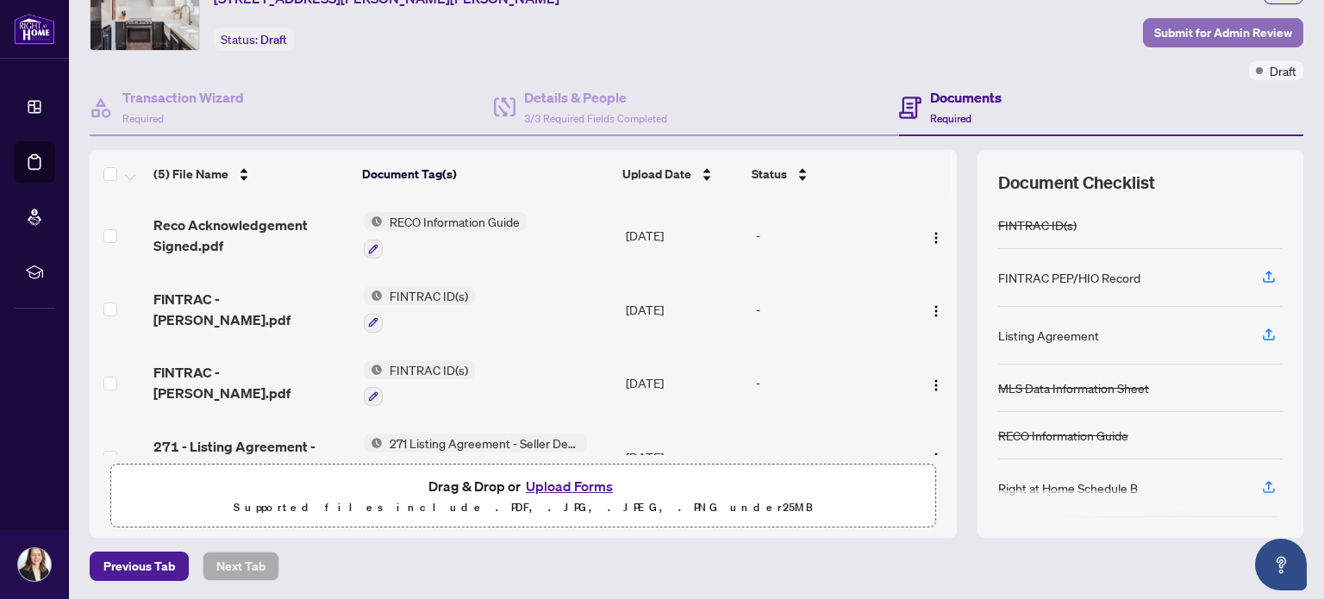
click at [1214, 28] on span "Submit for Admin Review" at bounding box center [1223, 33] width 138 height 28
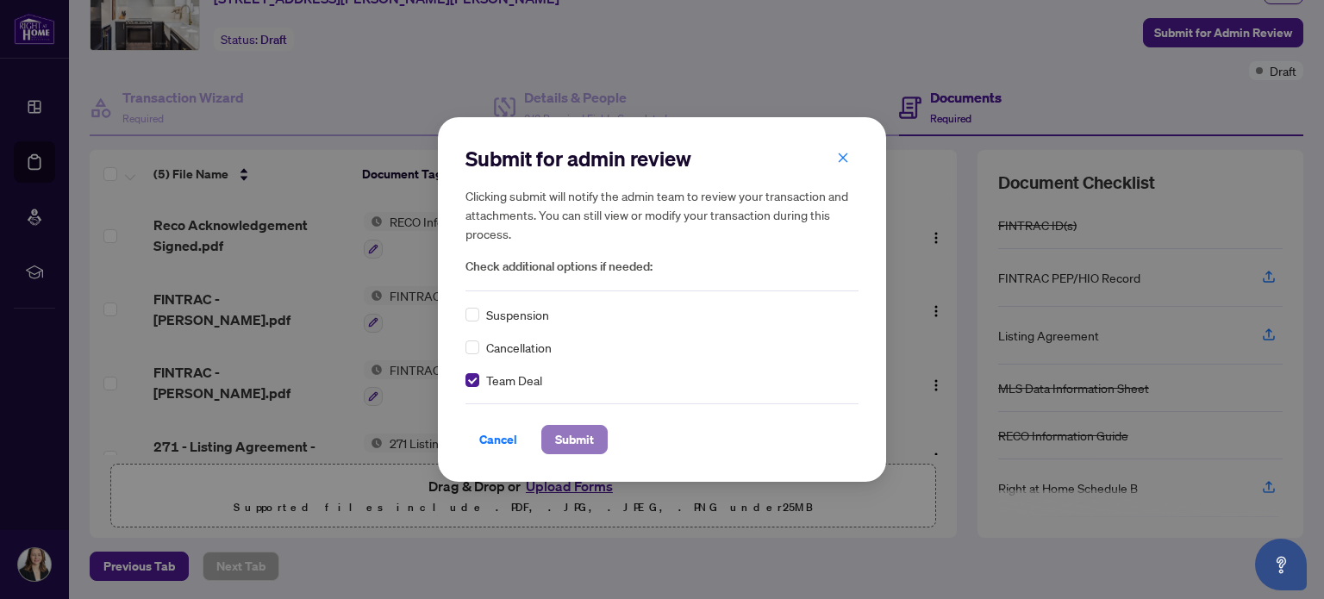
click at [574, 439] on span "Submit" at bounding box center [574, 440] width 39 height 28
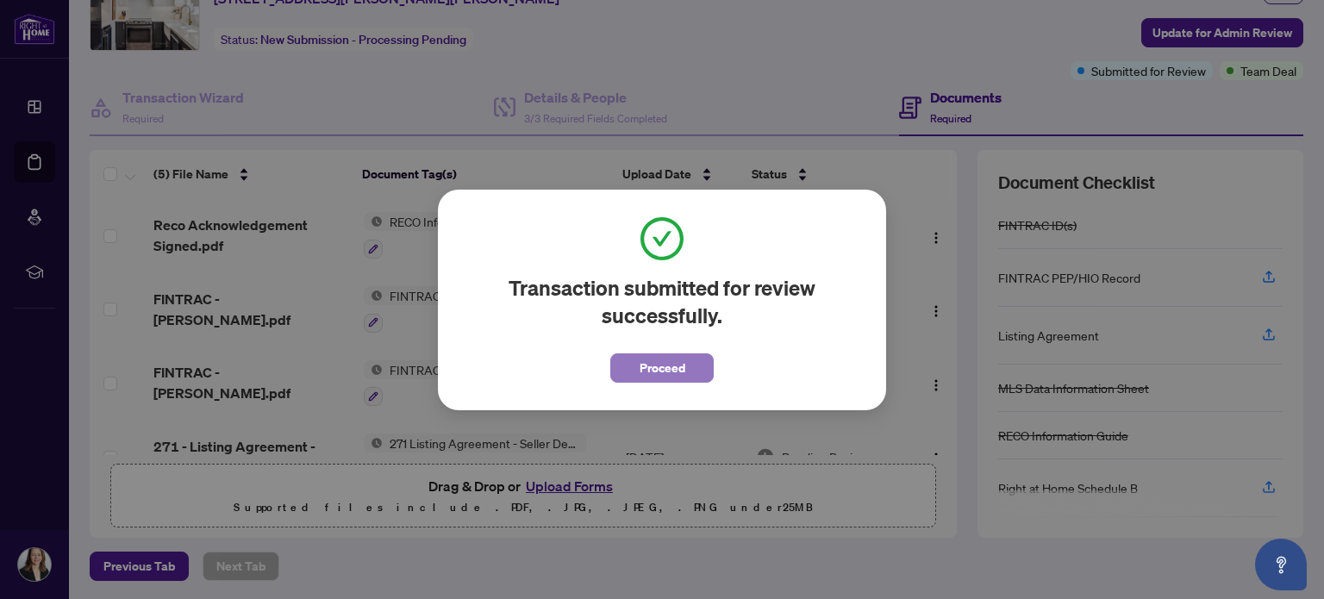
click at [652, 368] on span "Proceed" at bounding box center [663, 368] width 46 height 28
